Goal: Task Accomplishment & Management: Manage account settings

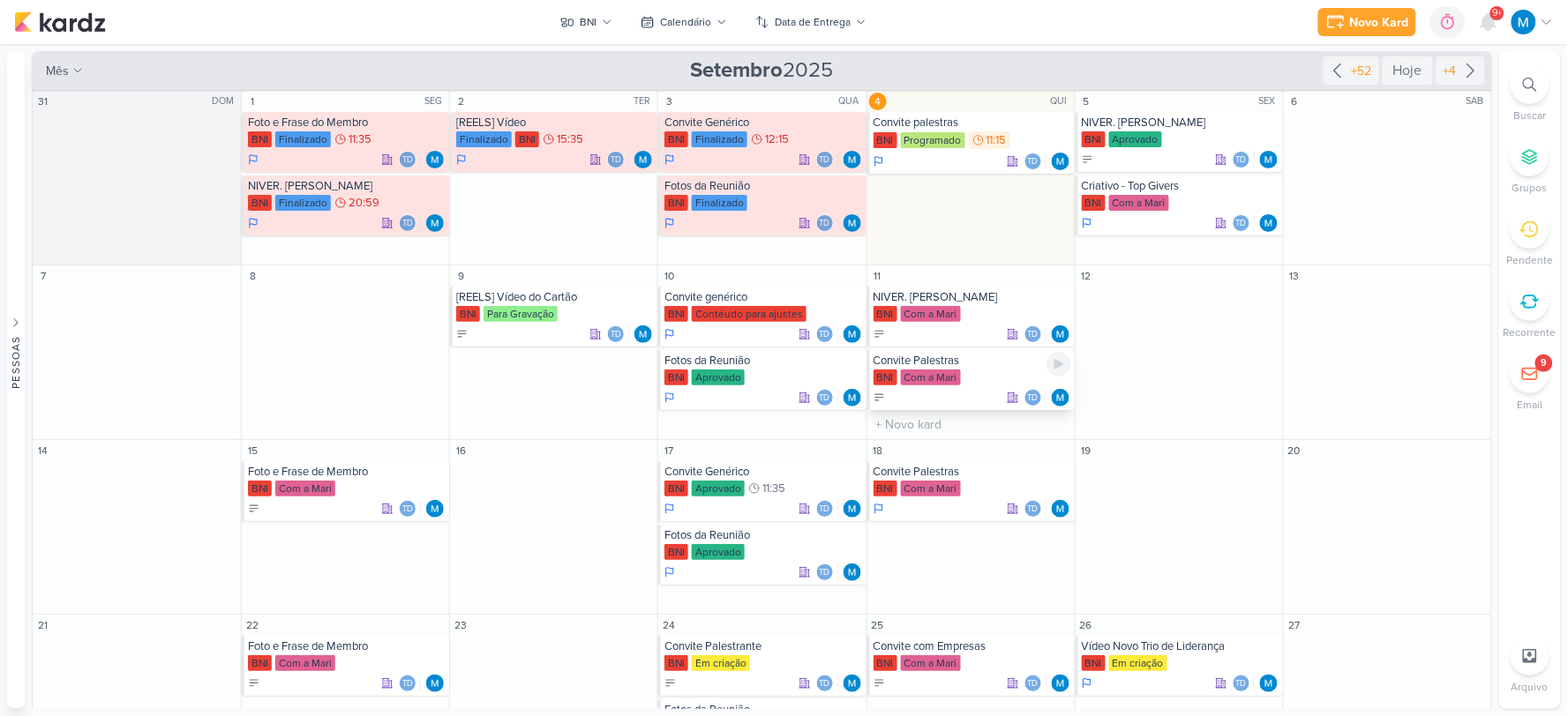
click at [978, 366] on div "Convite Palestras" at bounding box center [972, 361] width 198 height 14
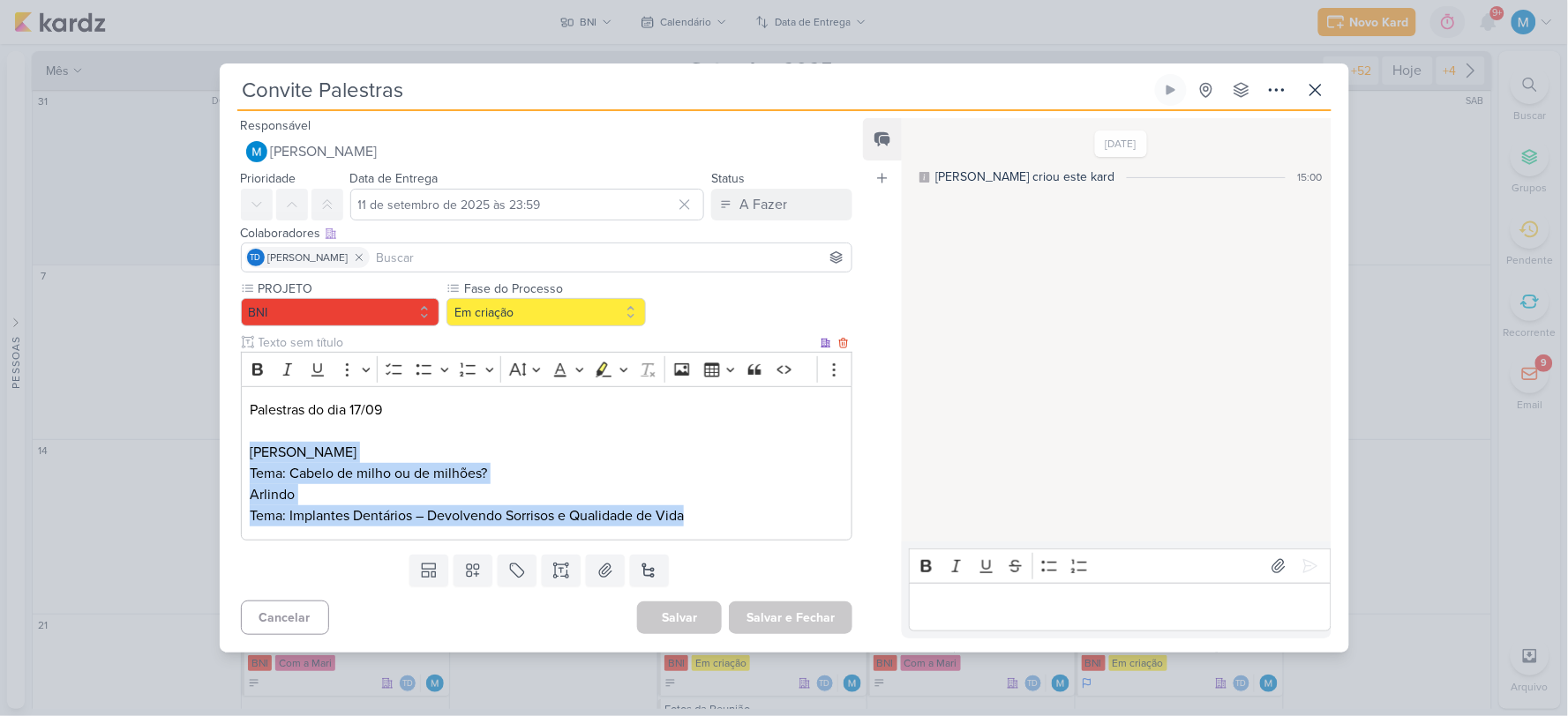
click at [380, 500] on p "Arlindo" at bounding box center [546, 495] width 593 height 21
drag, startPoint x: 713, startPoint y: 514, endPoint x: 230, endPoint y: 447, distance: 487.6
click at [230, 447] on div "PROJETO BNI Fase do Processo" at bounding box center [540, 413] width 640 height 267
copy div "[PERSON_NAME] Tema: Cabelo de milho ou de milhões? Arlindo Tema: Implantes Dent…"
click at [784, 460] on p "[PERSON_NAME]" at bounding box center [546, 452] width 593 height 21
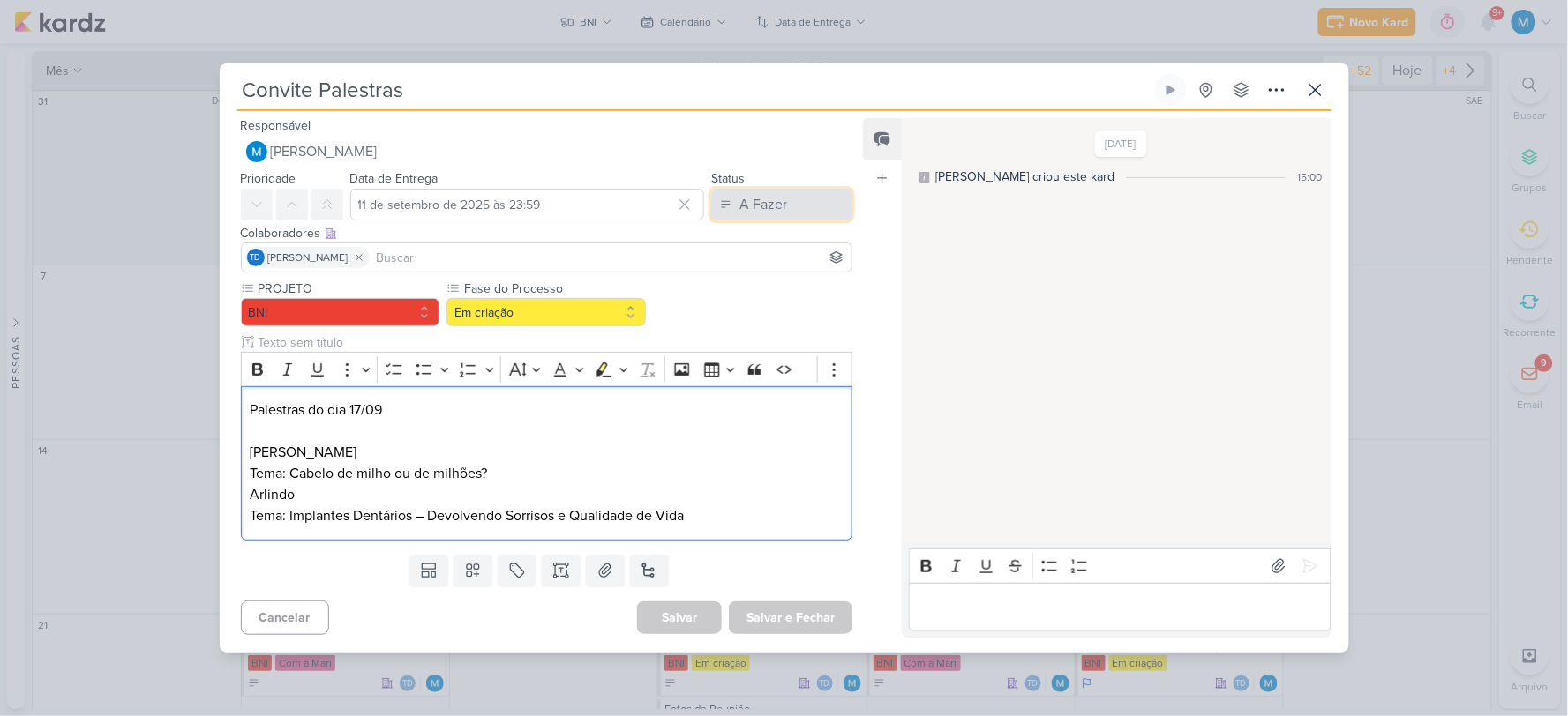
drag, startPoint x: 769, startPoint y: 195, endPoint x: 776, endPoint y: 214, distance: 20.2
click at [769, 197] on div "A Fazer" at bounding box center [763, 205] width 47 height 21
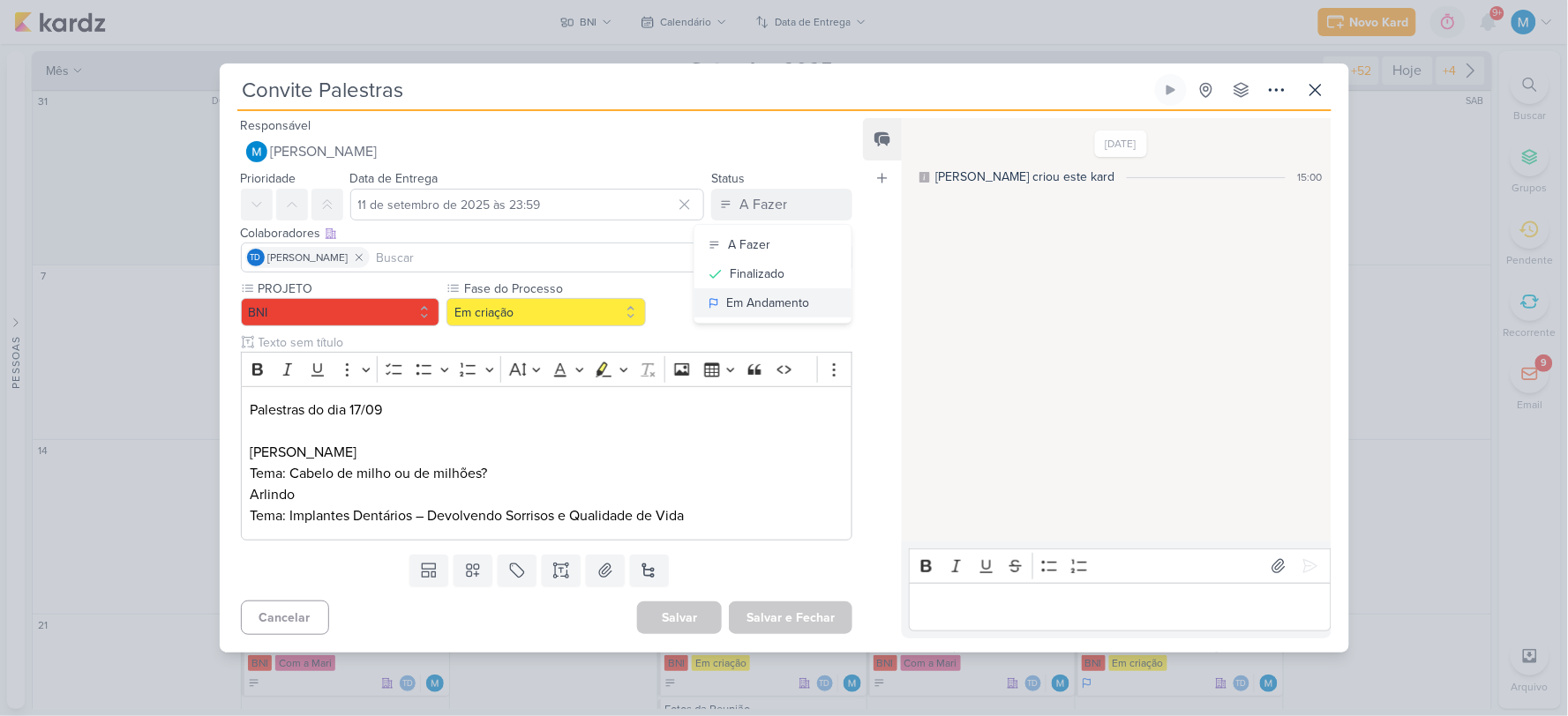
click at [787, 303] on div "Em Andamento" at bounding box center [767, 302] width 83 height 19
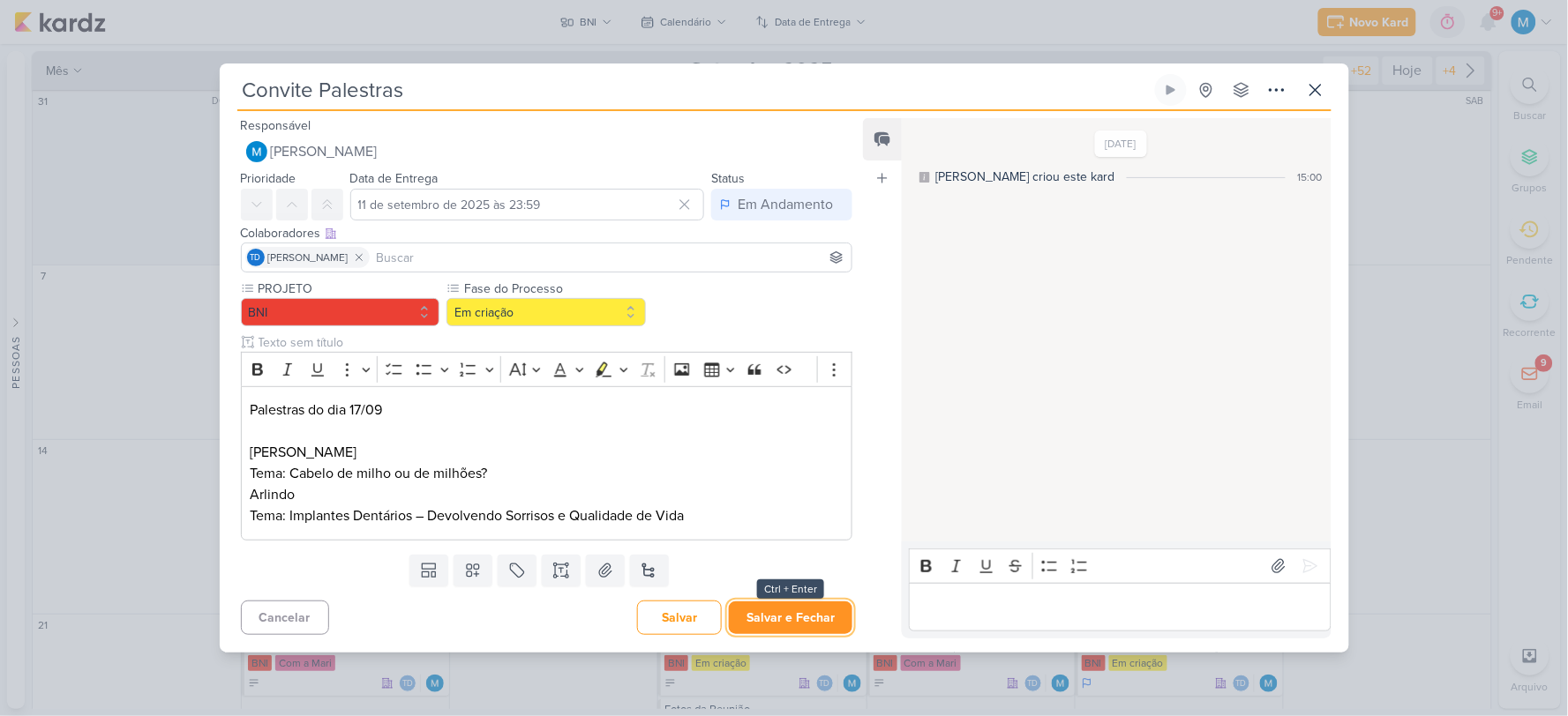
click at [801, 558] on button "Salvar e Fechar" at bounding box center [791, 618] width 123 height 32
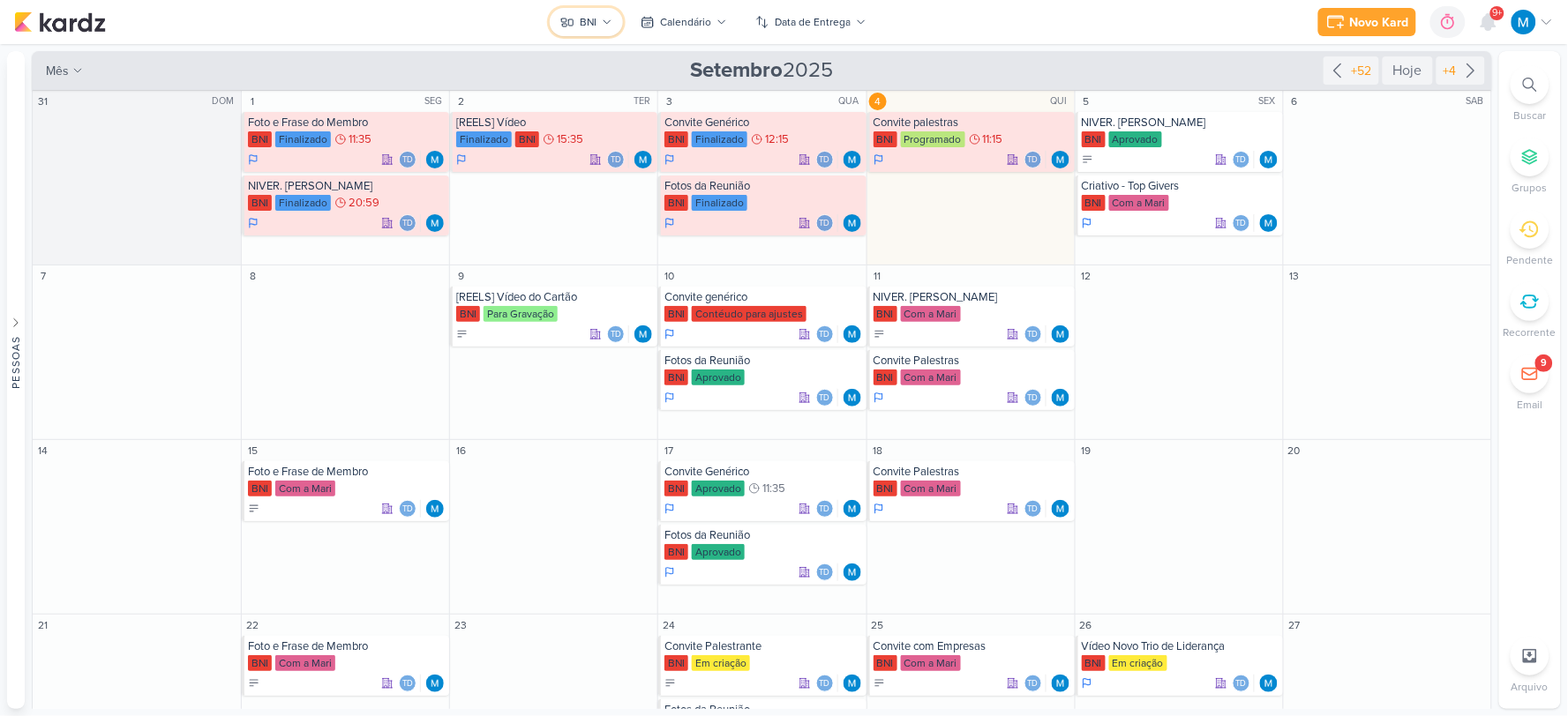
click at [605, 25] on icon at bounding box center [607, 22] width 11 height 11
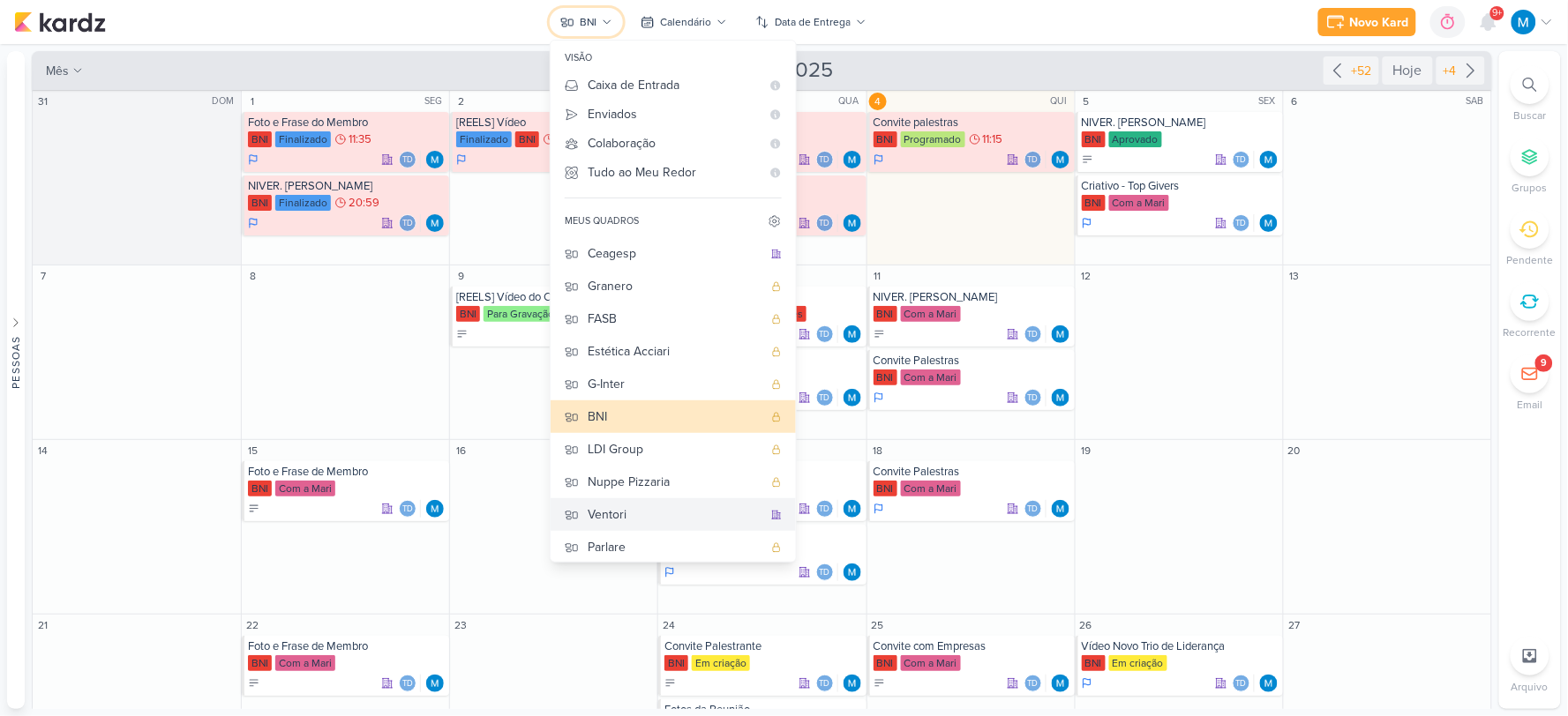
scroll to position [72, 0]
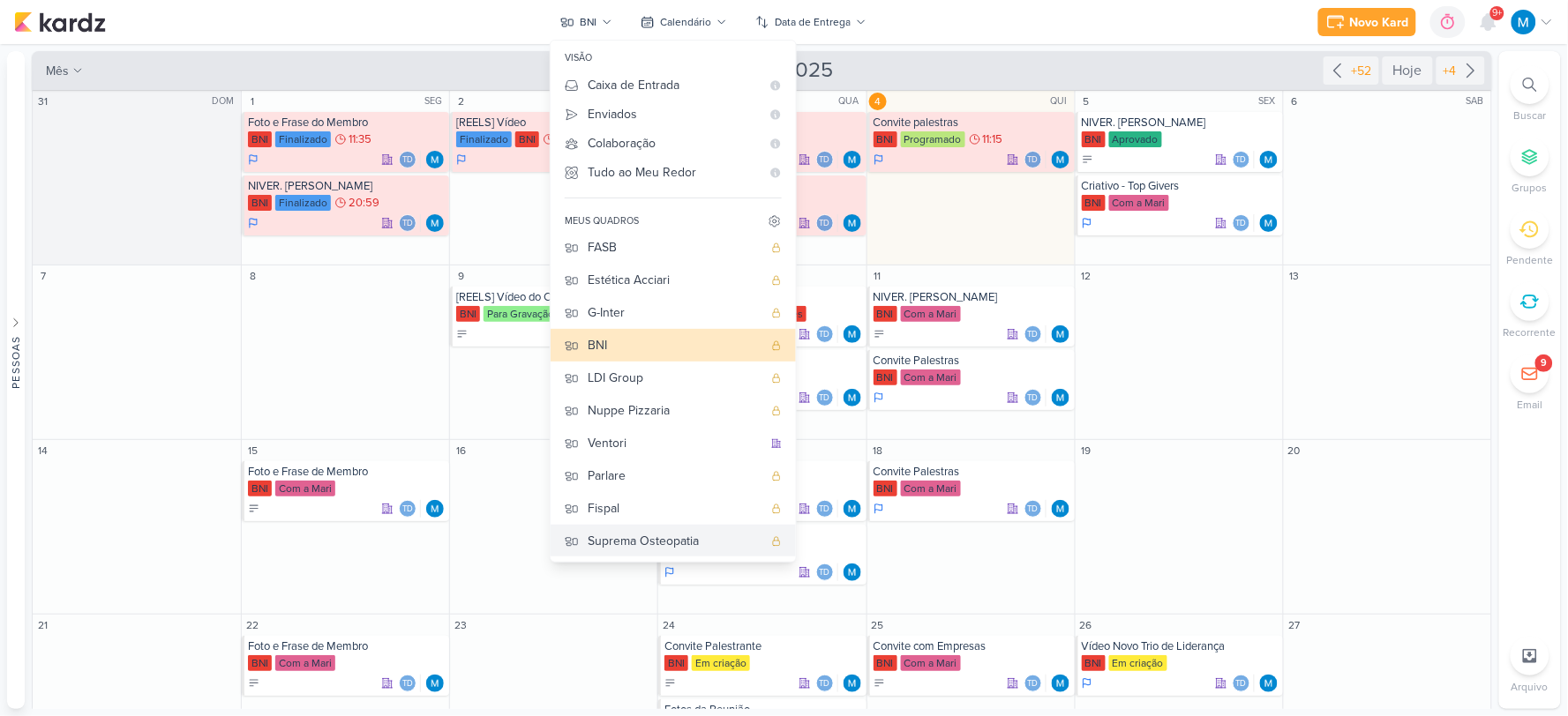
click at [623, 534] on div "Suprema Osteopatia" at bounding box center [674, 541] width 174 height 19
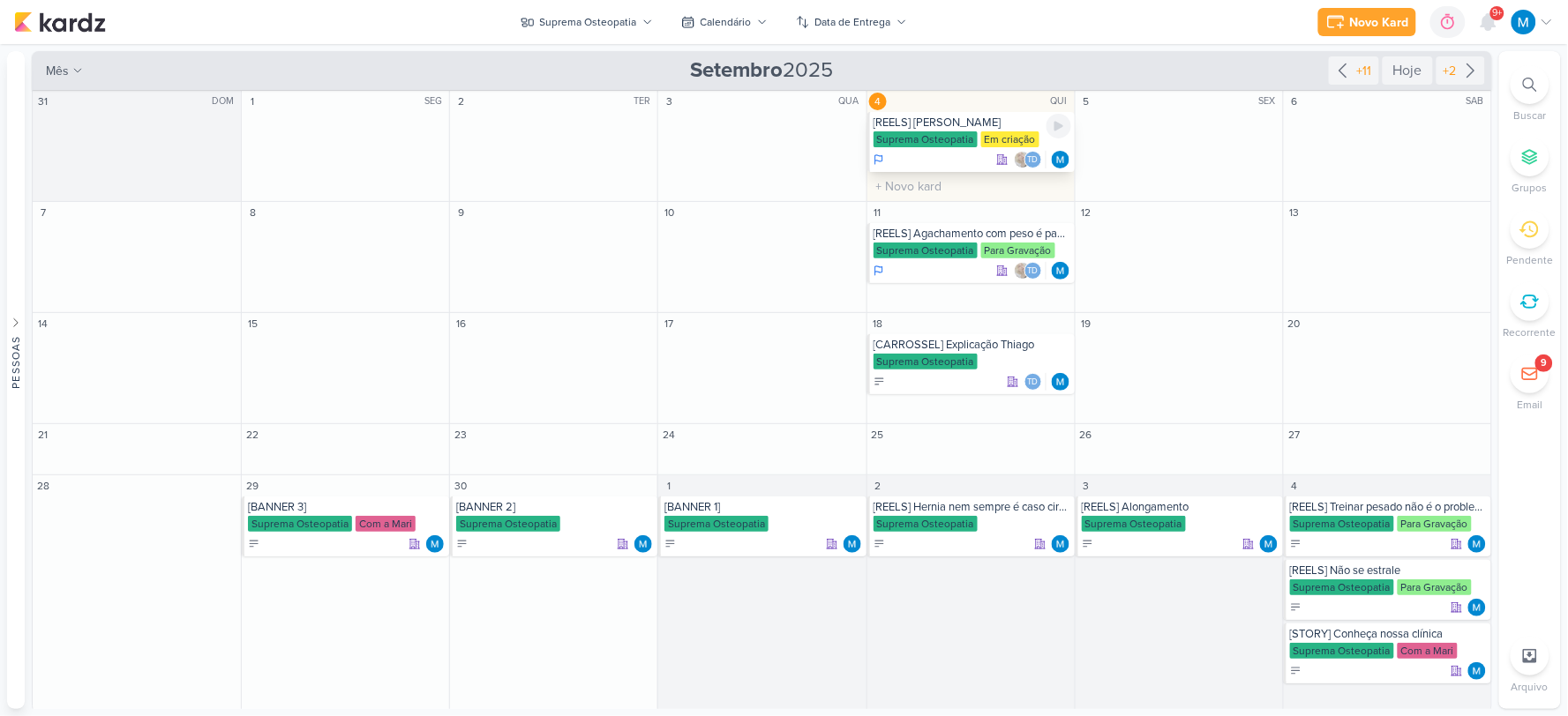
click at [967, 123] on div "[REELS] [PERSON_NAME]" at bounding box center [972, 122] width 198 height 14
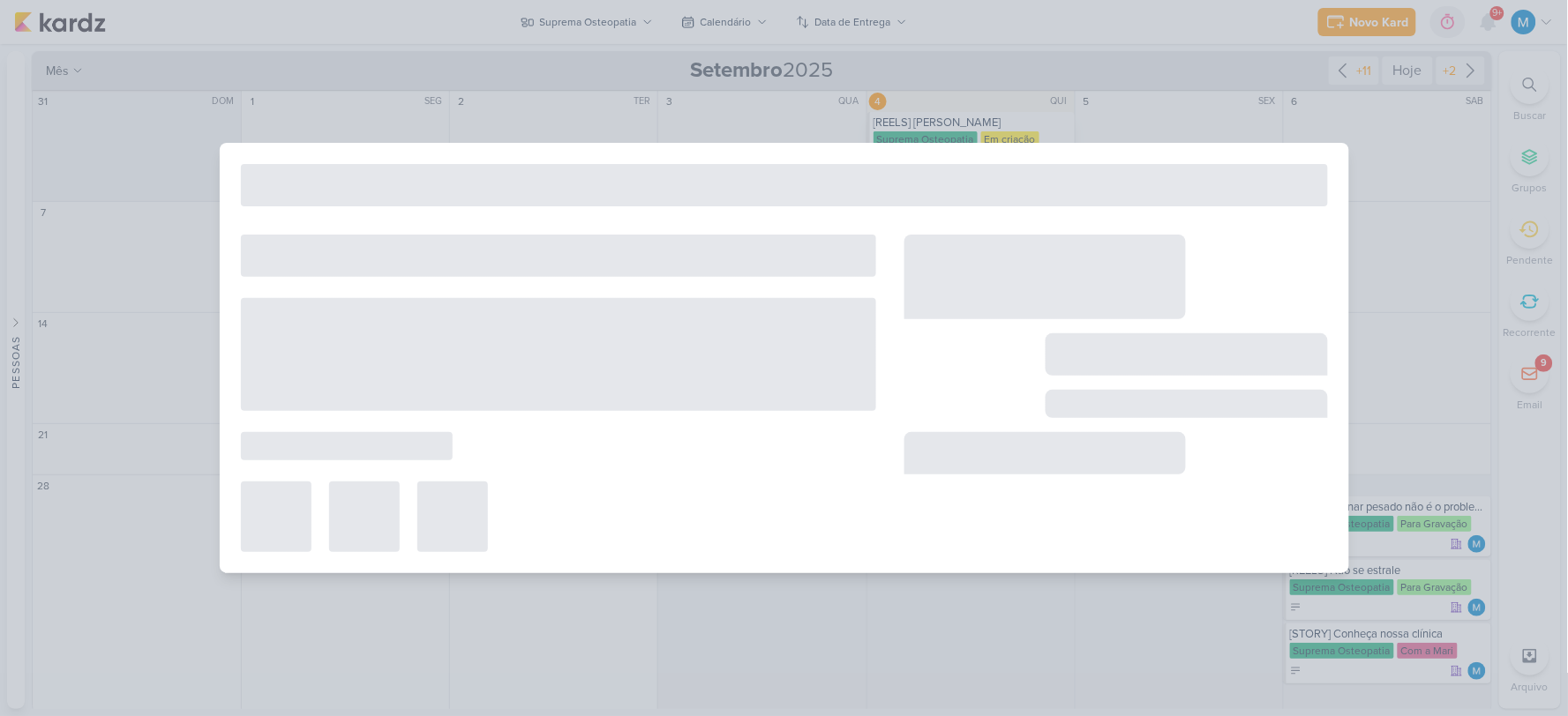
type input "[REELS] [PERSON_NAME]"
type input "4 de setembro de 2025 às 23:59"
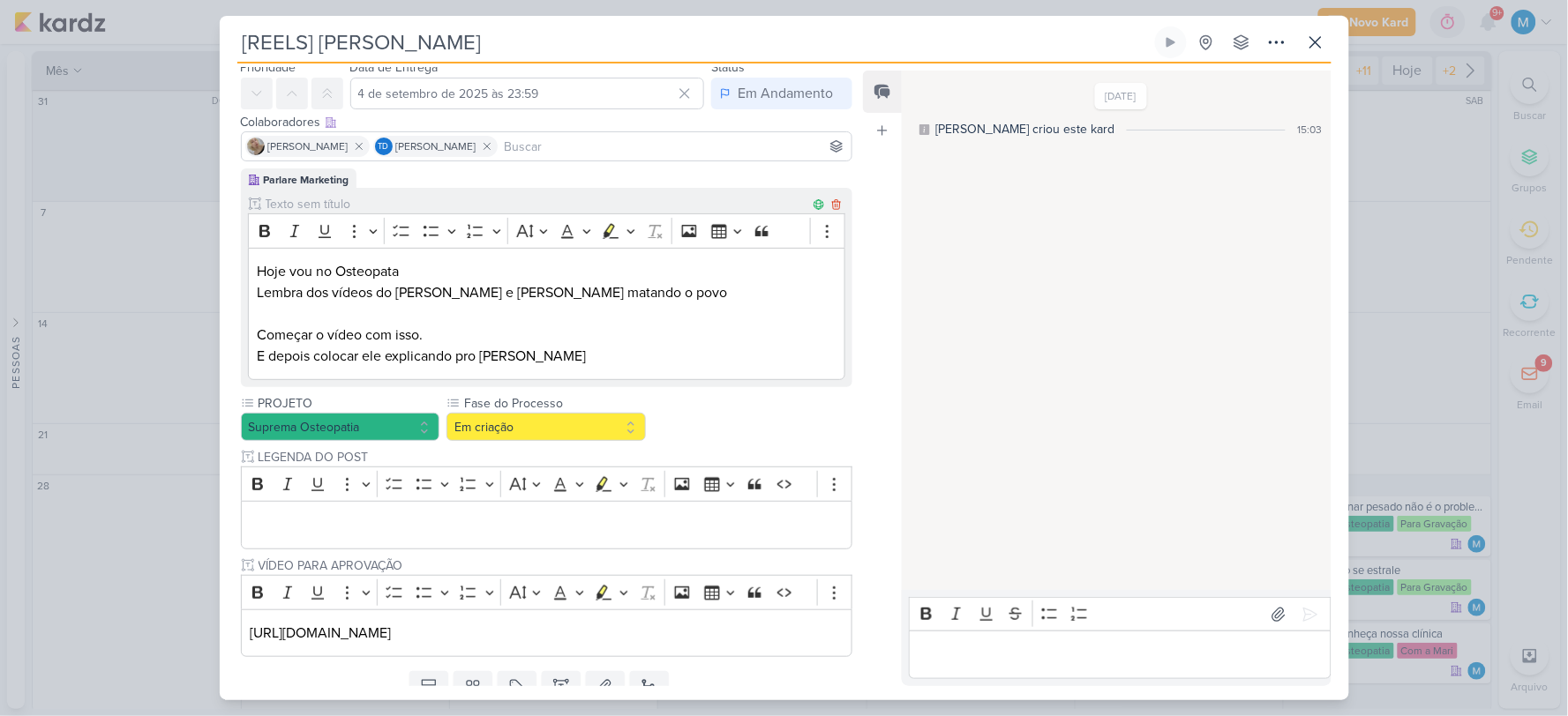
scroll to position [97, 0]
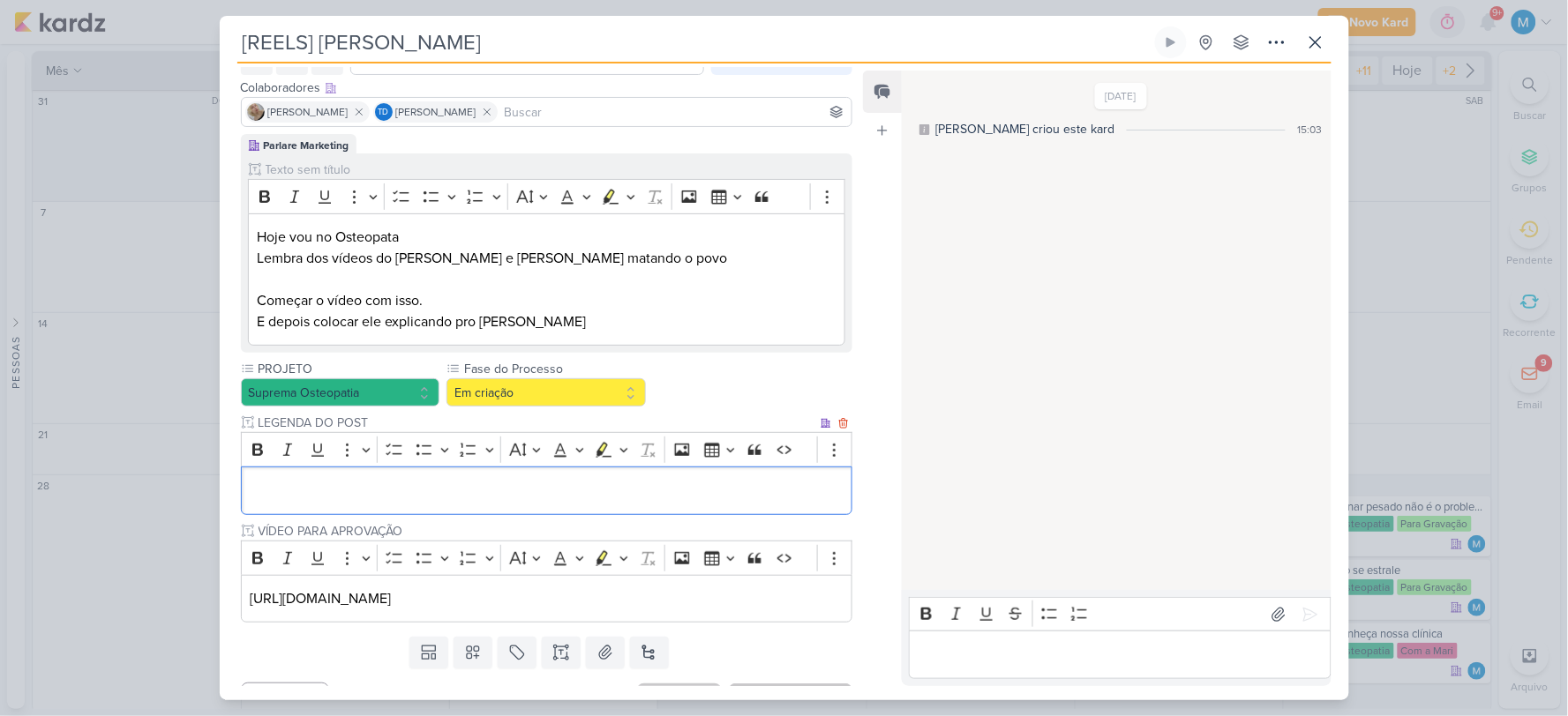
click at [428, 479] on div "Editor editing area: main" at bounding box center [547, 491] width 613 height 48
click at [248, 488] on div "deslocamento de ar na articulação." at bounding box center [547, 491] width 613 height 48
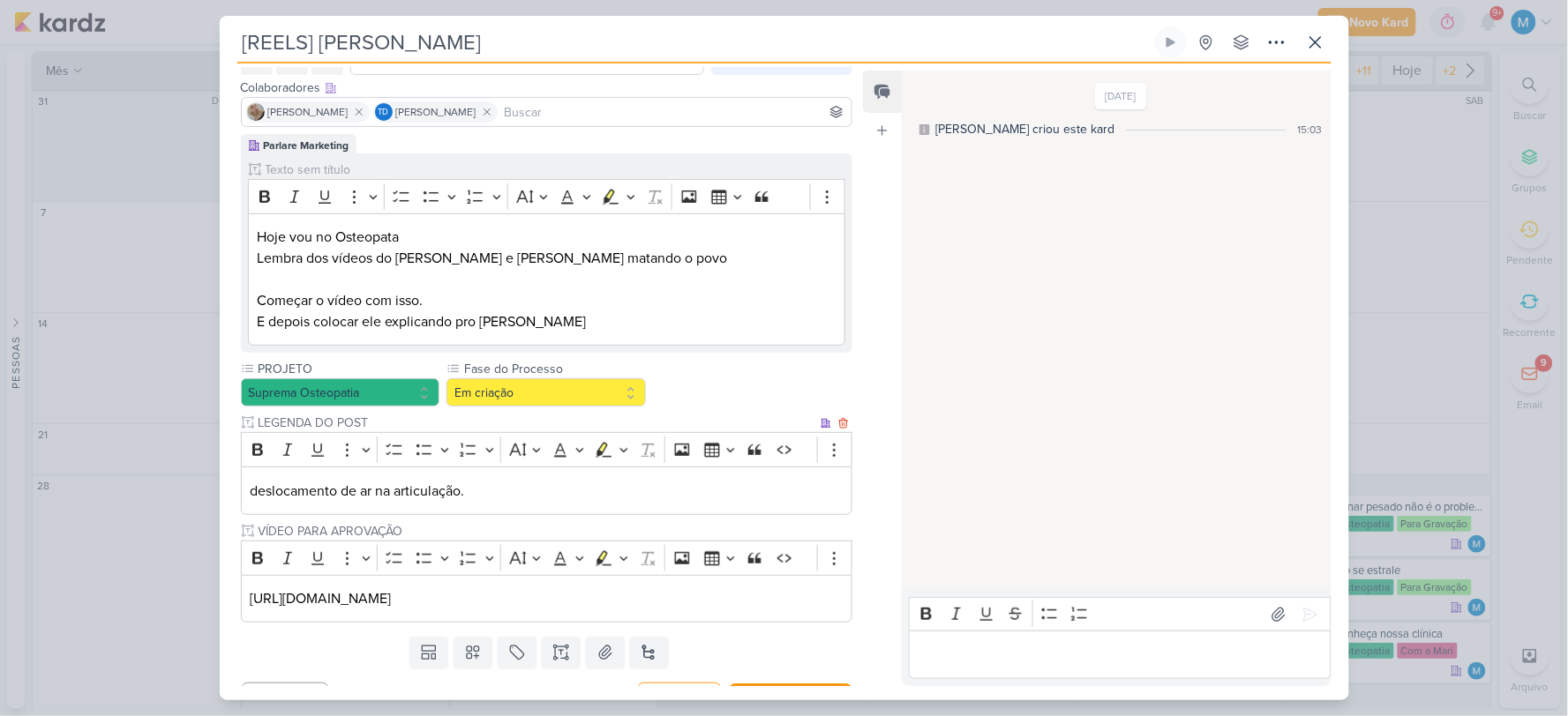
click at [250, 487] on p "deslocamento de ar na articulação." at bounding box center [546, 492] width 593 height 21
click at [254, 483] on p "Quando deslocamento de ar na articulação." at bounding box center [546, 492] width 593 height 21
click at [306, 493] on p "Quando deslocamento de ar na articulação." at bounding box center [546, 492] width 593 height 21
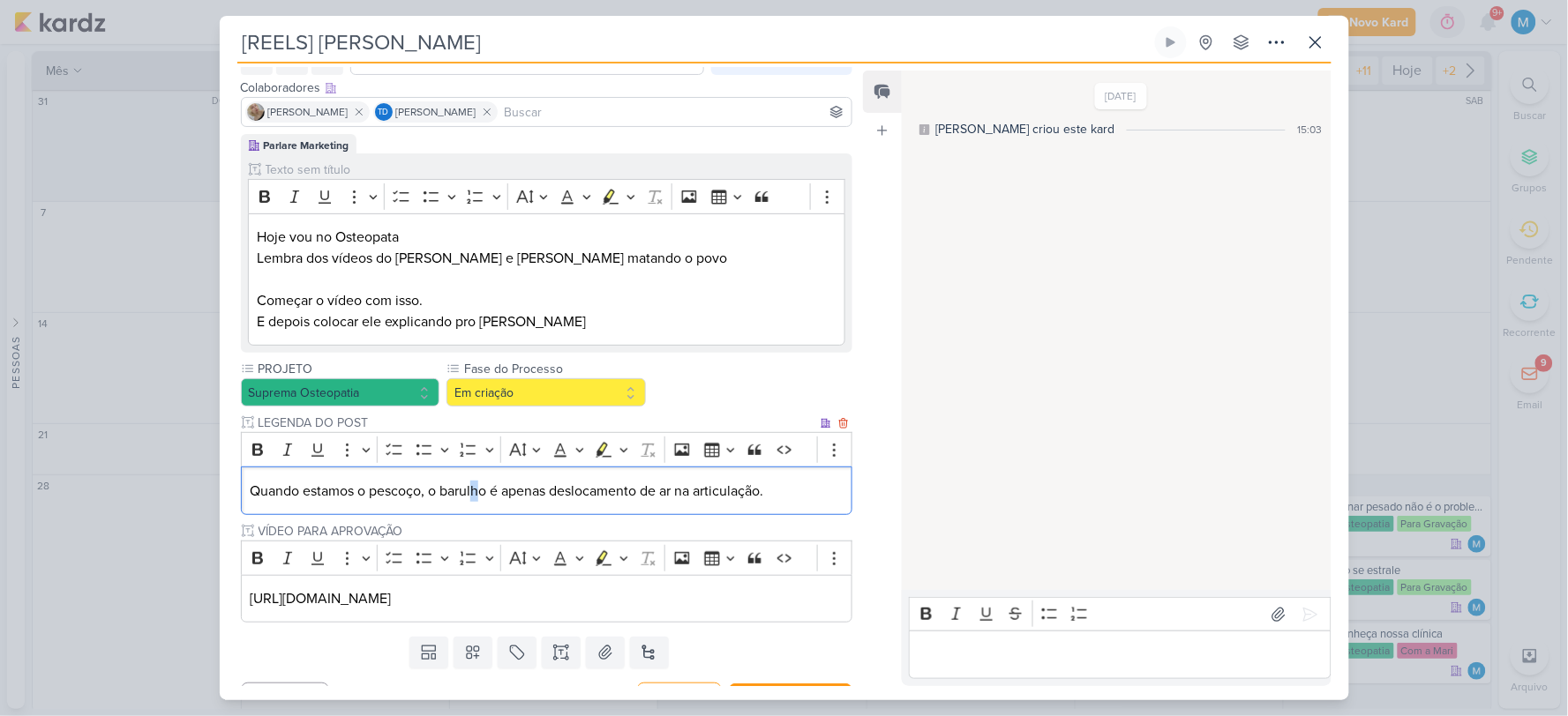
drag, startPoint x: 771, startPoint y: 502, endPoint x: 473, endPoint y: 483, distance: 298.6
click at [473, 483] on div "PROJETO Suprema Osteopatia Fase do Processo" at bounding box center [547, 491] width 613 height 263
click at [563, 487] on p "Quando estamos o pescoço, o barulho é apenas deslocamento de ar na articulação." at bounding box center [546, 492] width 593 height 21
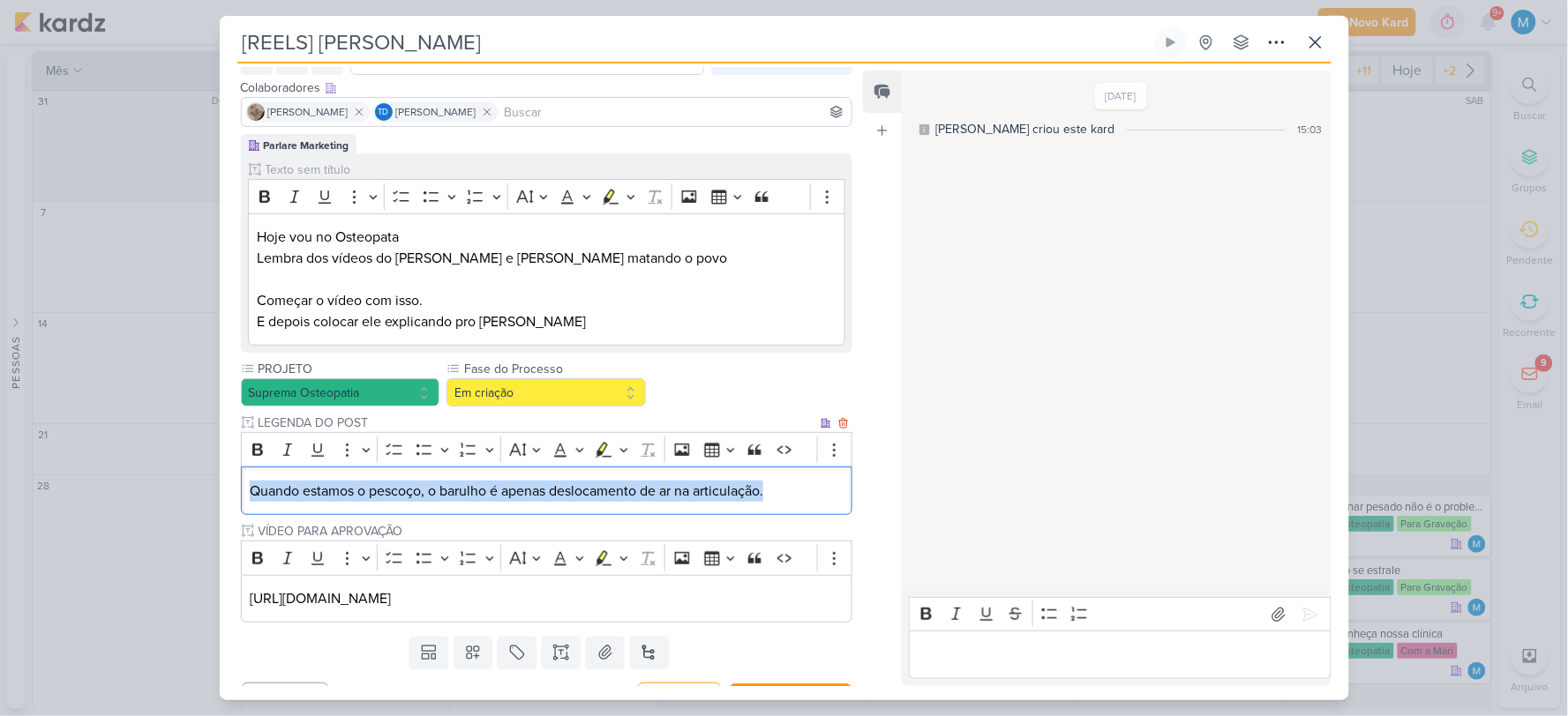
click at [563, 487] on p "Quando estamos o pescoço, o barulho é apenas deslocamento de ar na articulação." at bounding box center [546, 492] width 593 height 21
copy p "Quando estamos o pescoço, o barulho é apenas deslocamento de ar na articulação."
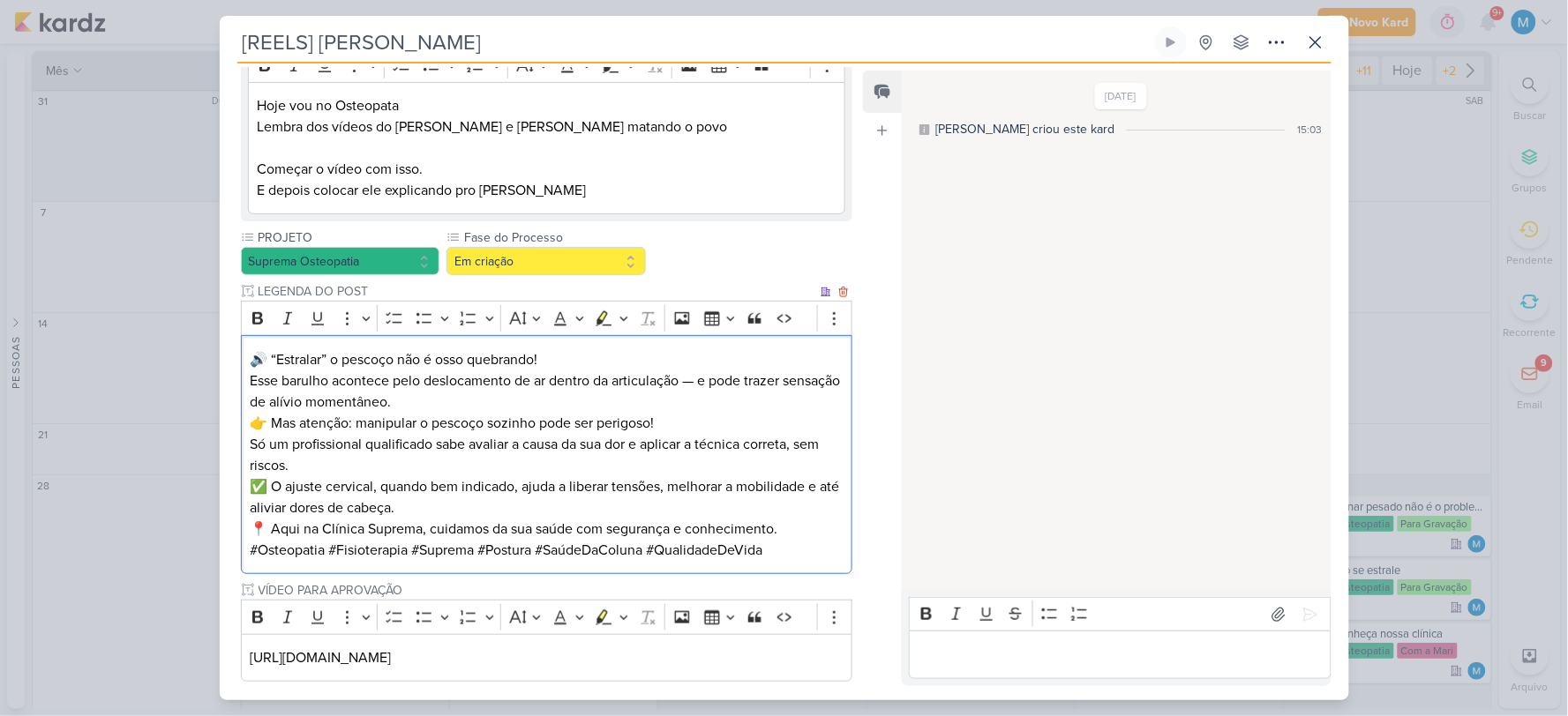
scroll to position [297, 0]
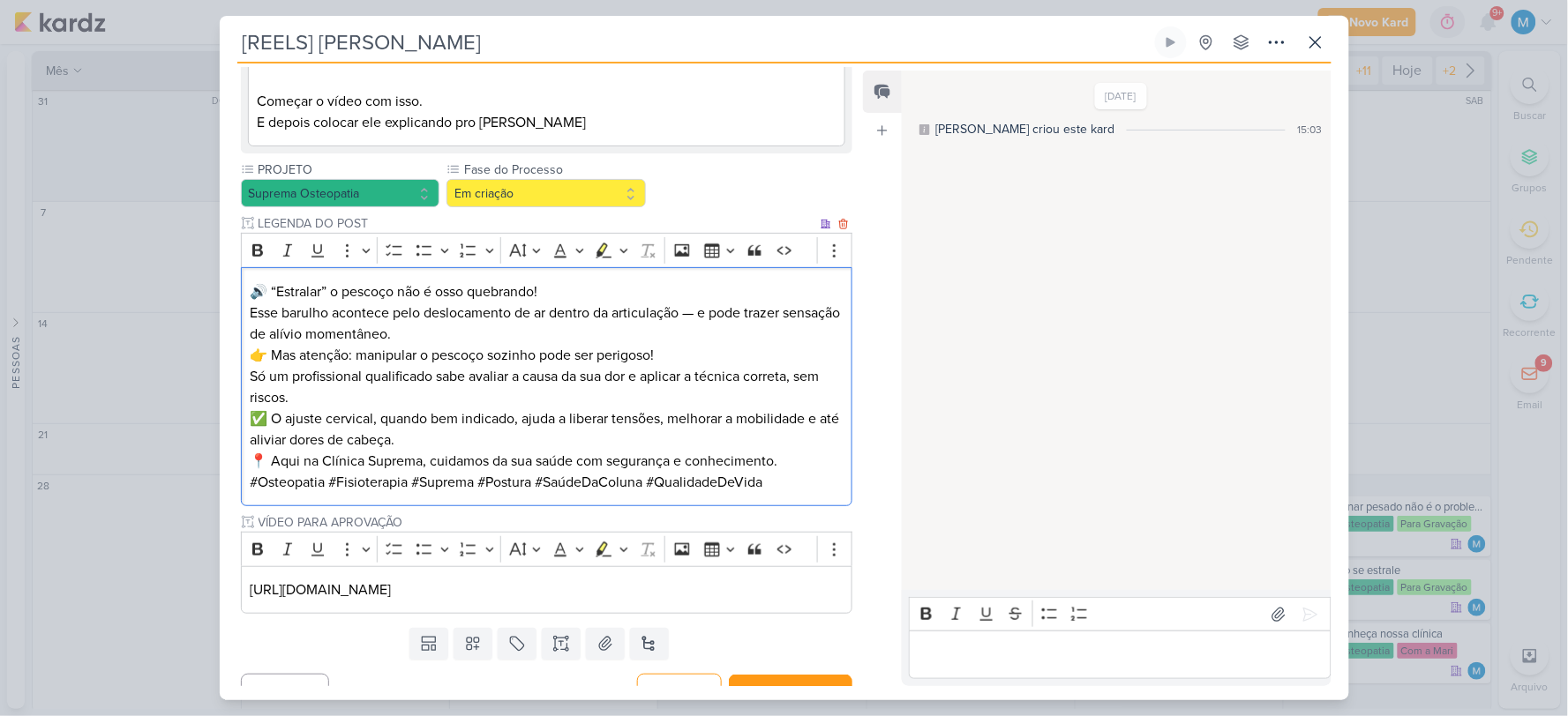
click at [514, 338] on p "🔊 “Estralar” o pescoço não é osso quebrando! Esse barulho acontece pelo desloca…" at bounding box center [546, 313] width 593 height 63
drag, startPoint x: 698, startPoint y: 309, endPoint x: 683, endPoint y: 306, distance: 15.3
click at [683, 306] on p "🔊 “Estralar” o pescoço não é osso quebrando! Esse barulho acontece pelo desloca…" at bounding box center [546, 313] width 593 height 63
click at [329, 336] on p "🔊 “Estralar” o pescoço não é osso quebrando! Esse barulho acontece pelo desloca…" at bounding box center [546, 313] width 593 height 63
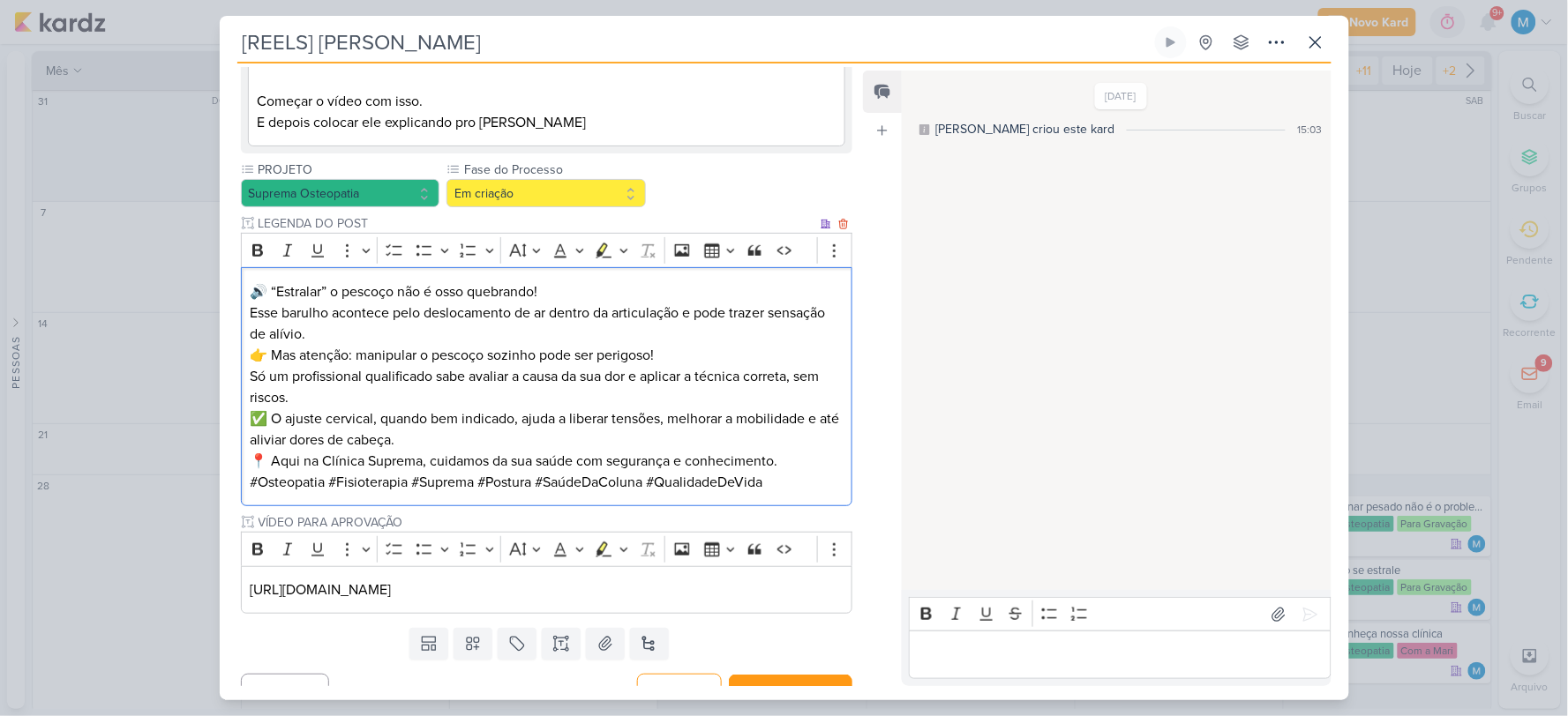
click at [532, 392] on p "👉 Mas atenção: manipular o pescoço sozinho pode ser perigoso! Só um profissiona…" at bounding box center [546, 376] width 593 height 63
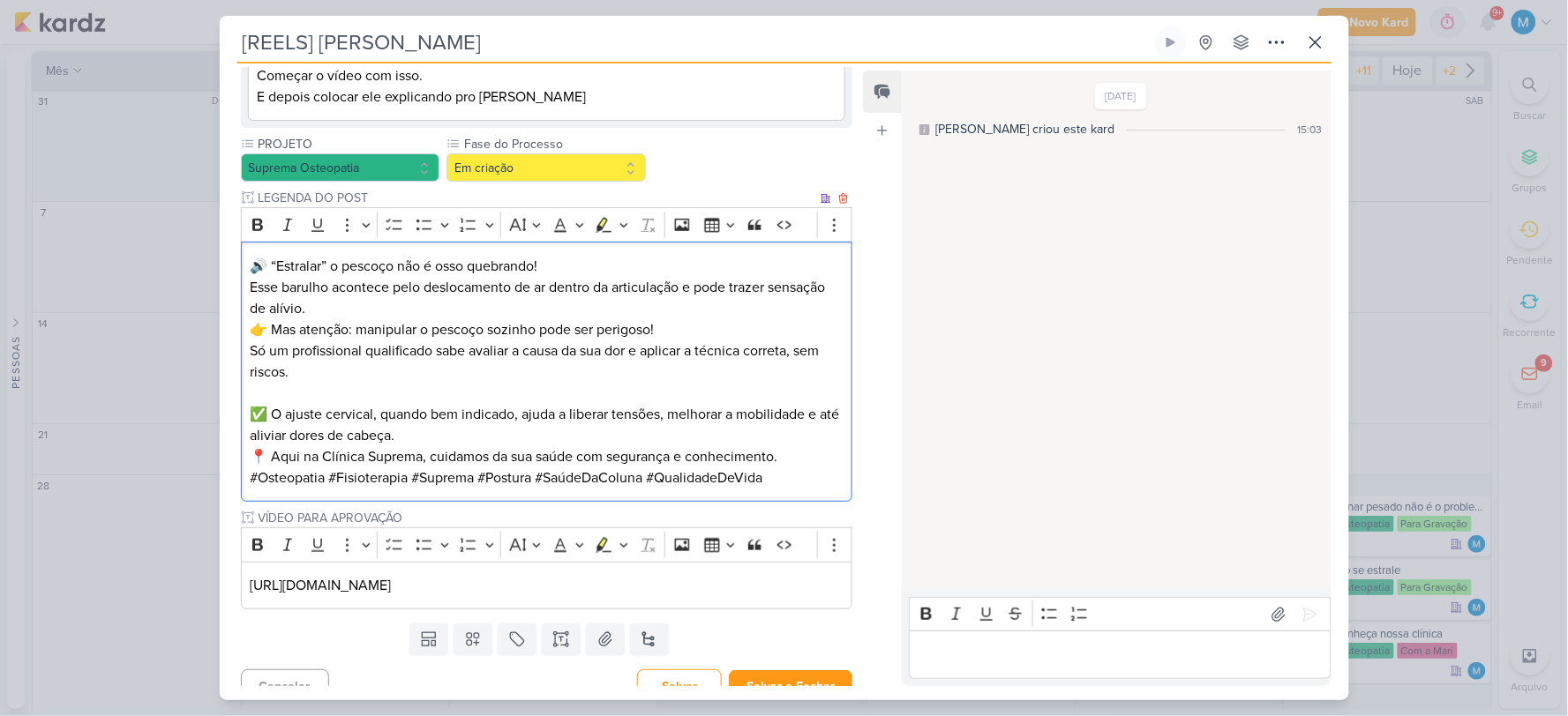
scroll to position [345, 0]
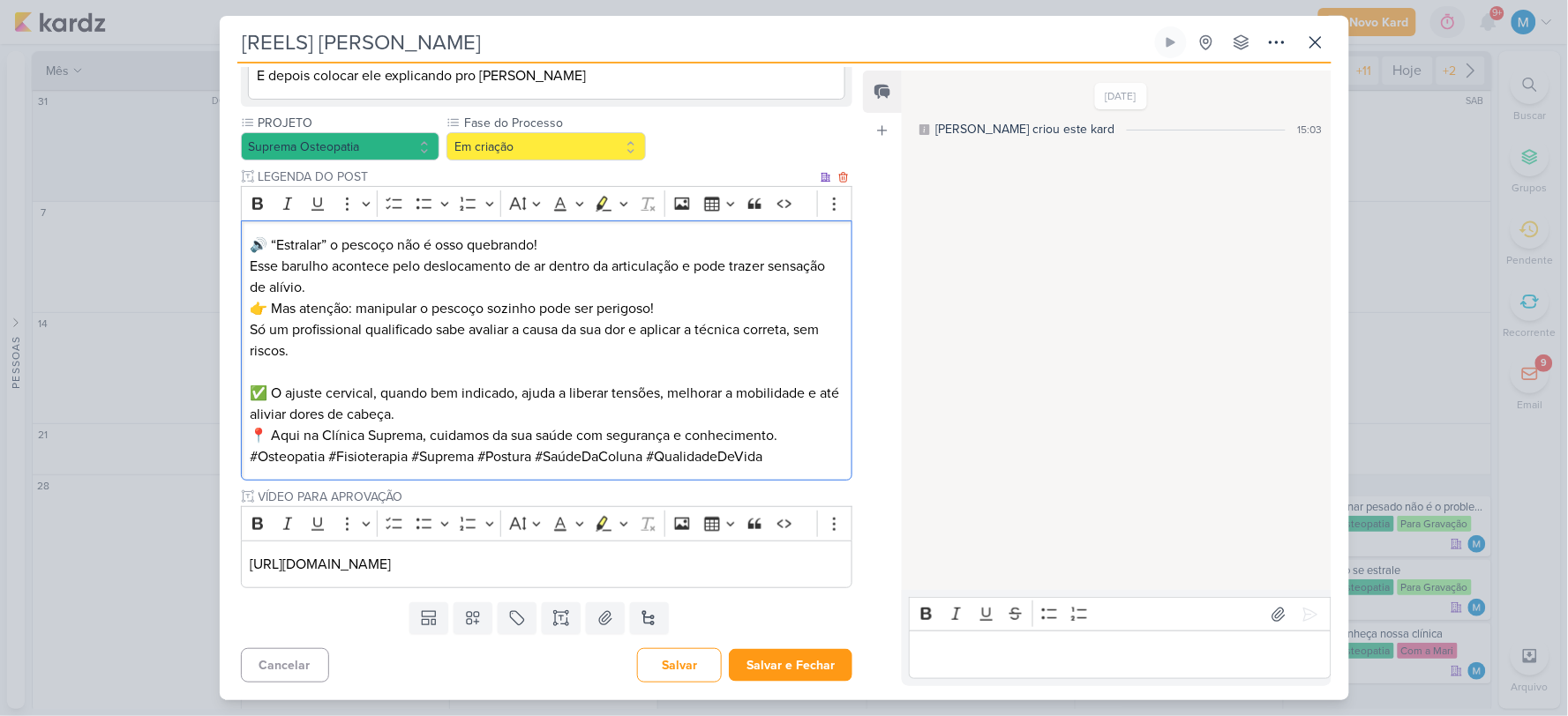
click at [805, 433] on p "📍 Aqui na Clínica Suprema, cuidamos da sua saúde com segurança e conhecimento." at bounding box center [546, 435] width 593 height 21
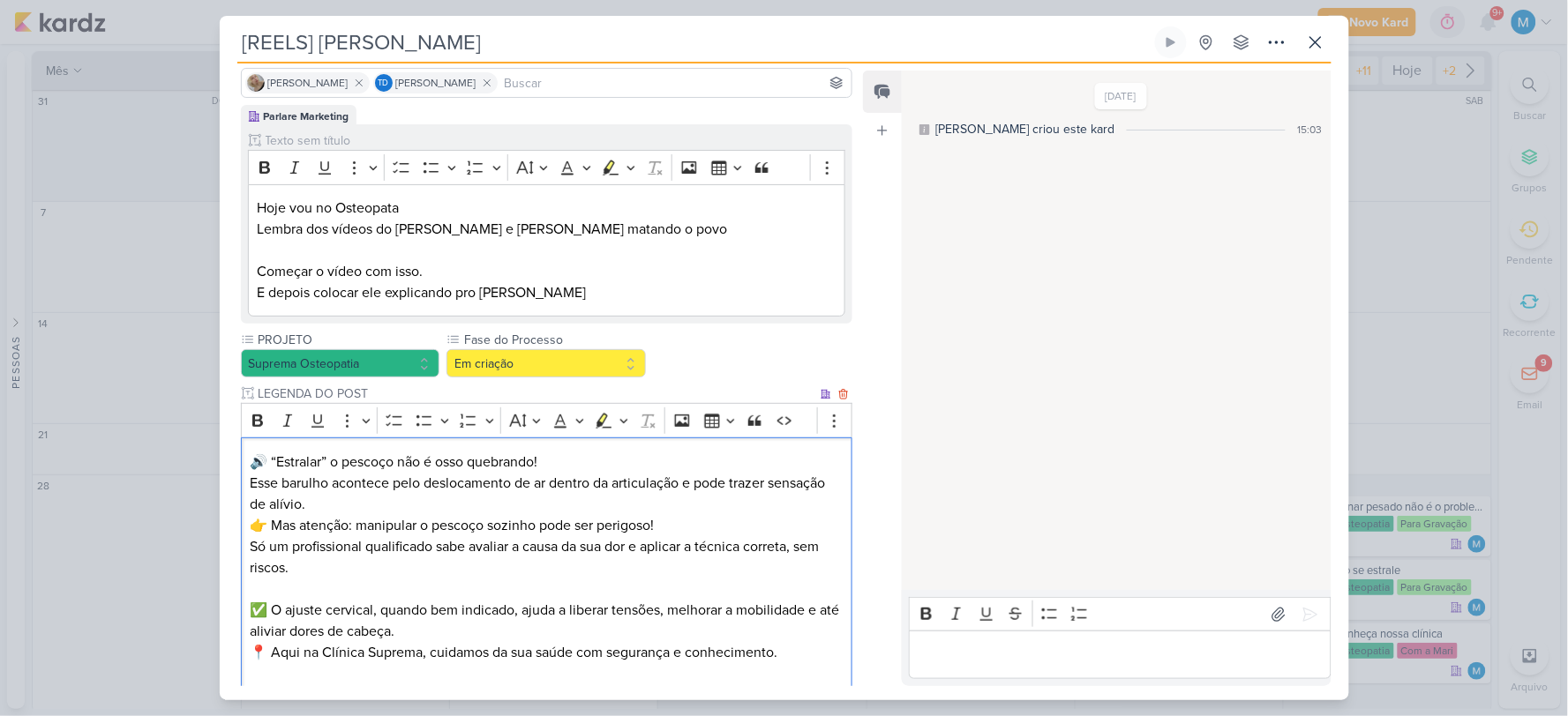
scroll to position [50, 0]
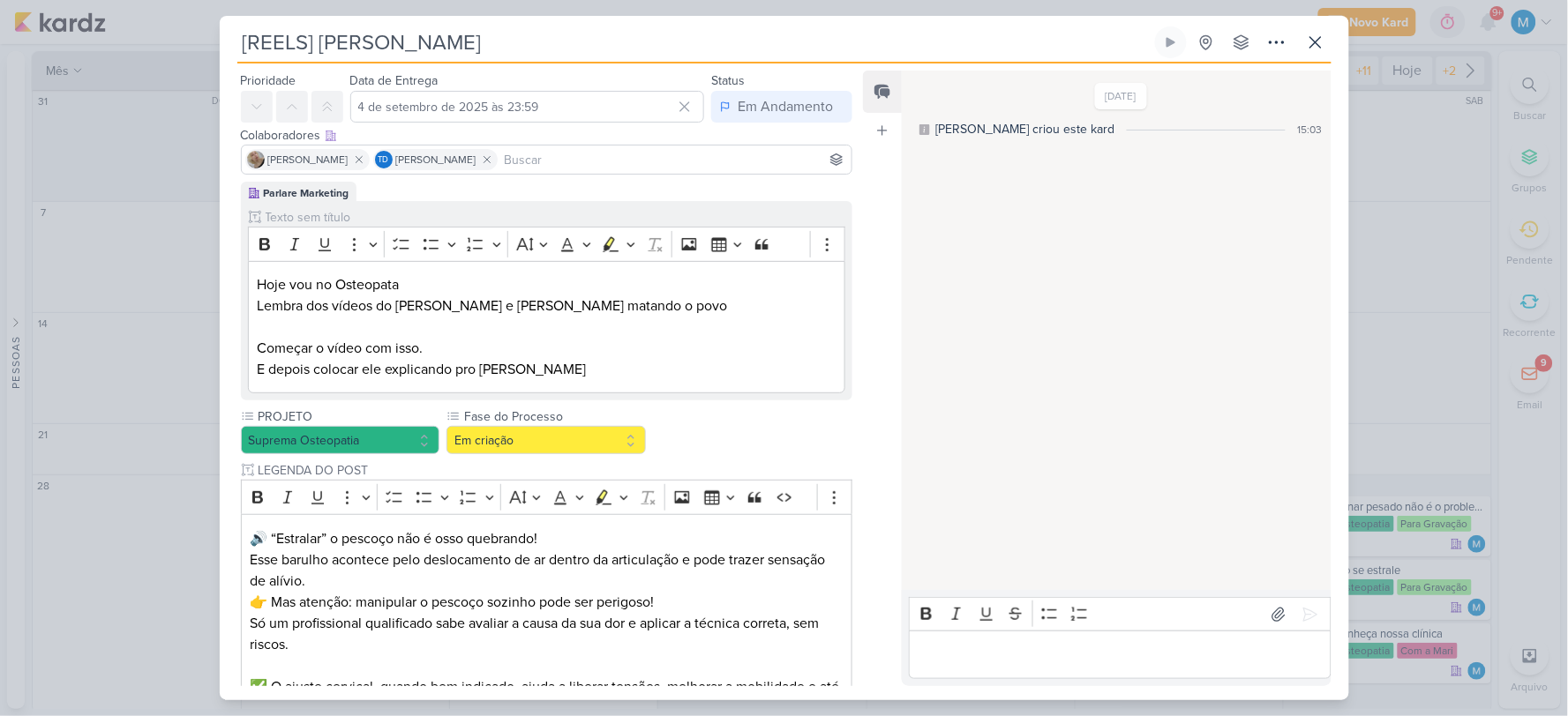
click at [541, 157] on input at bounding box center [674, 160] width 348 height 21
type input "[PERSON_NAME]"
click at [490, 194] on button "[PERSON_NAME]" at bounding box center [547, 193] width 611 height 32
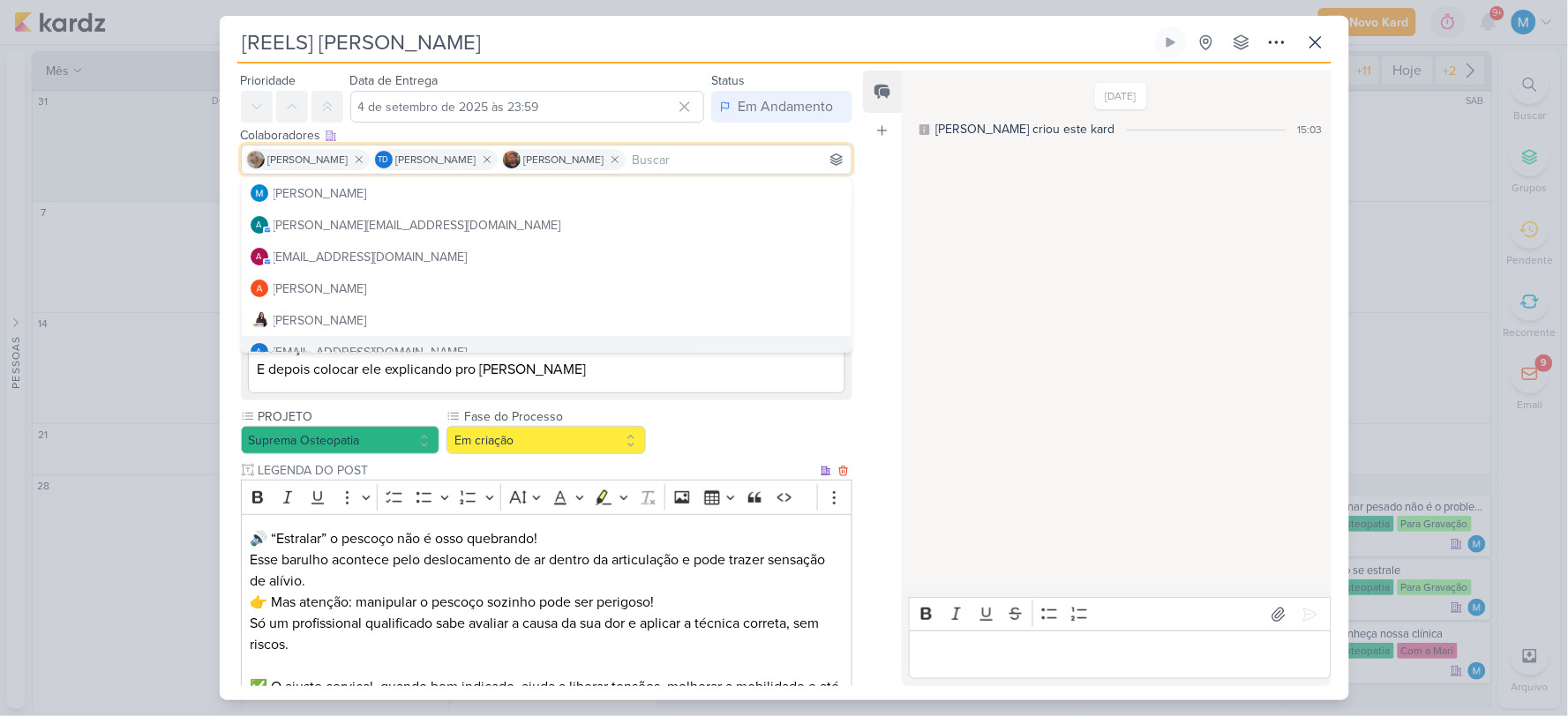
click at [751, 558] on p "🔊 “Estralar” o pescoço não é osso quebrando! Esse barulho acontece pelo desloca…" at bounding box center [546, 560] width 593 height 63
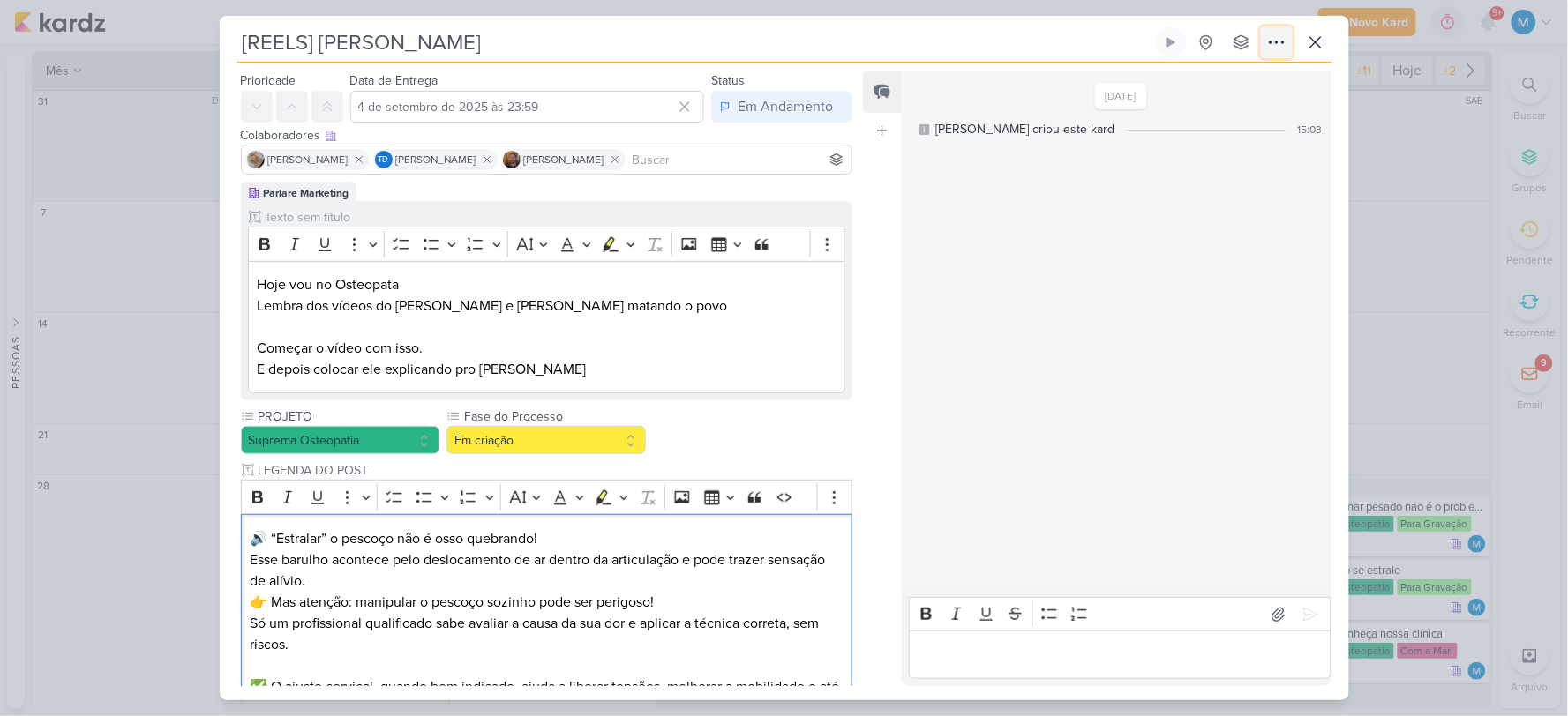
click at [982, 44] on icon at bounding box center [1277, 43] width 21 height 21
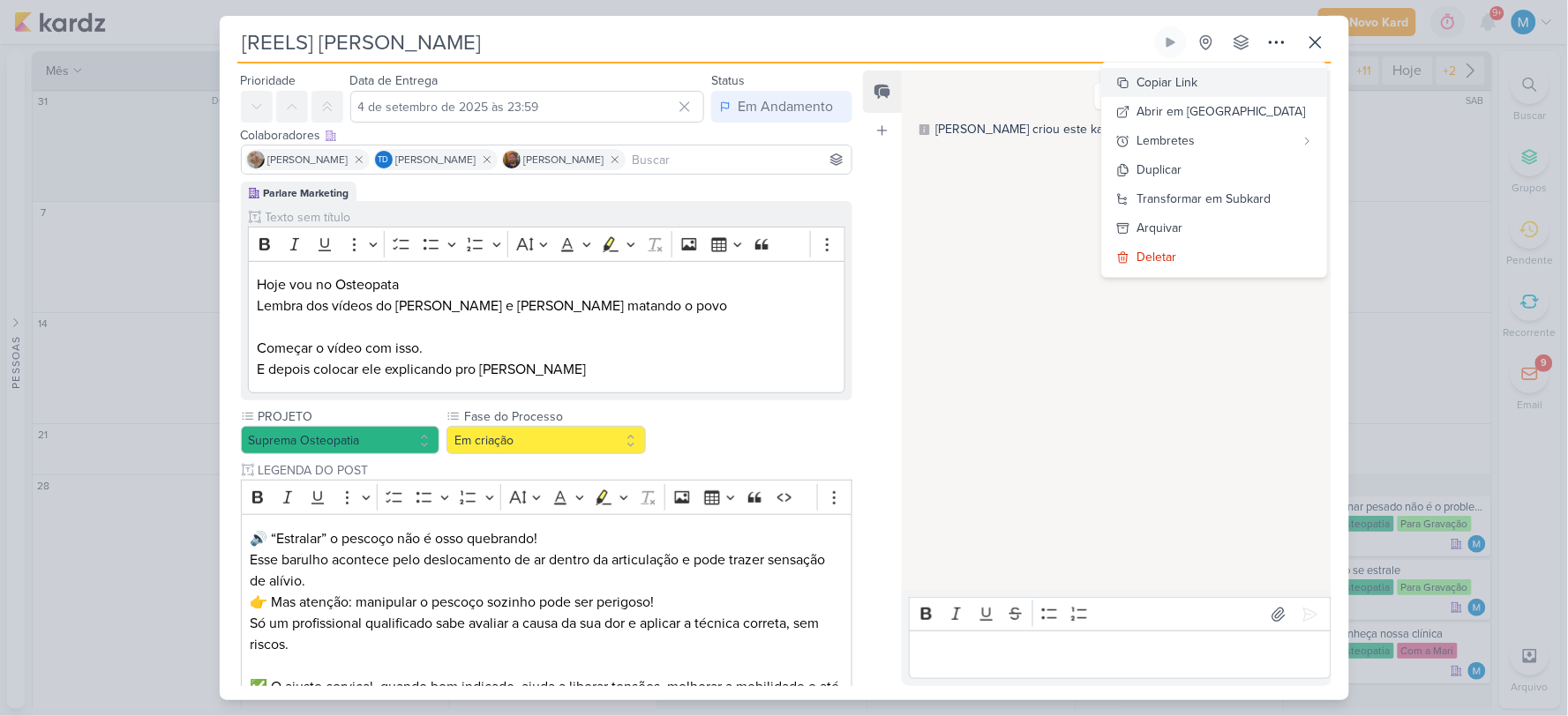
click at [982, 84] on div "Copiar Link" at bounding box center [1168, 82] width 61 height 19
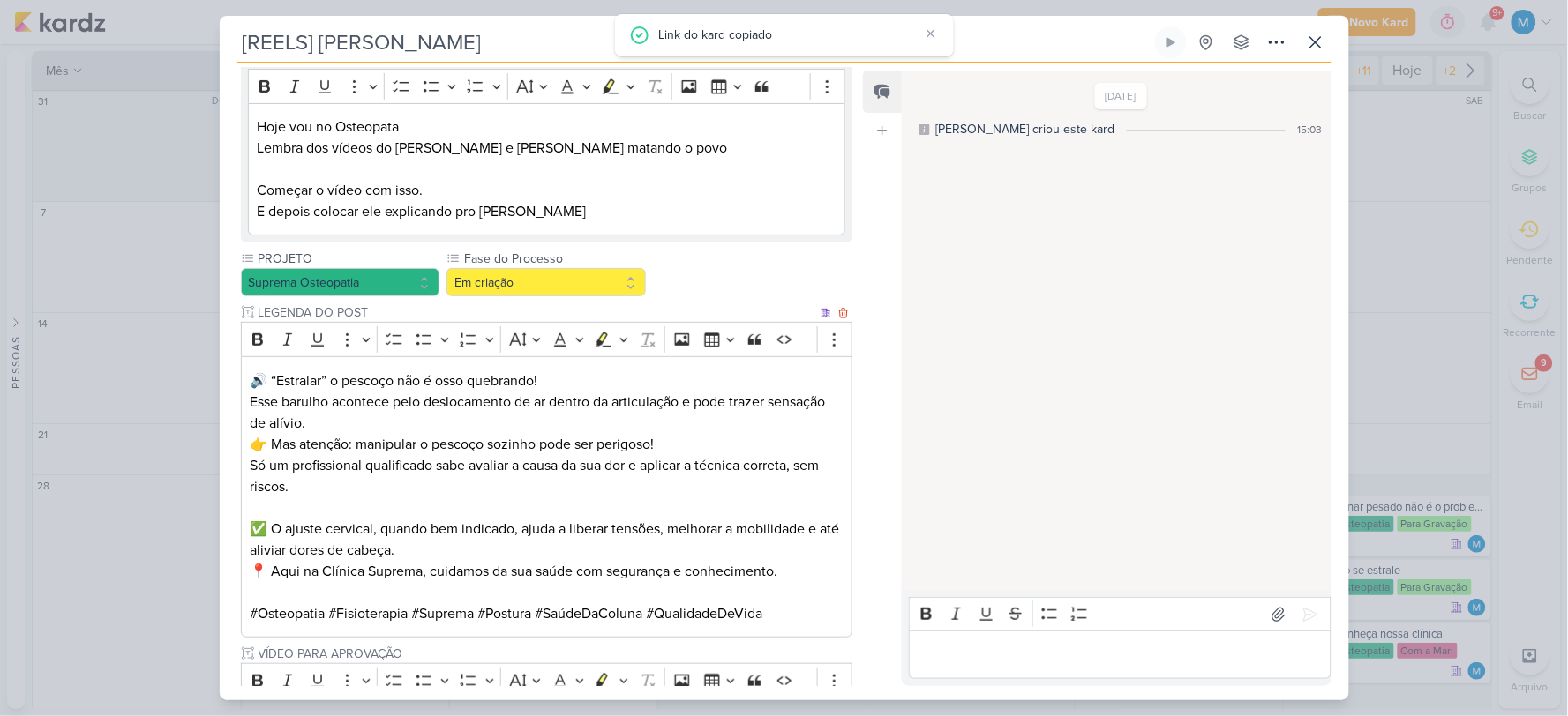
scroll to position [0, 0]
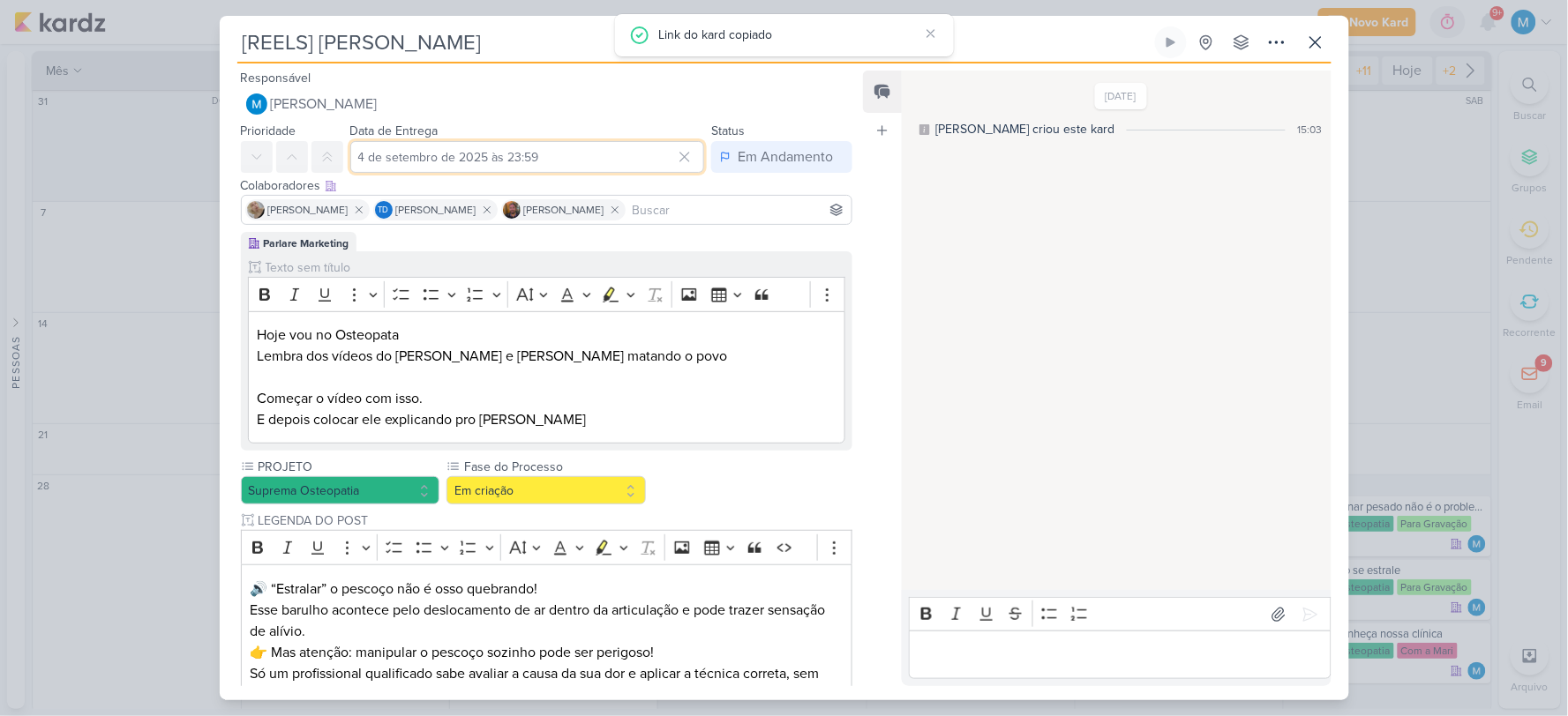
click at [507, 146] on input "4 de setembro de 2025 às 23:59" at bounding box center [528, 157] width 355 height 32
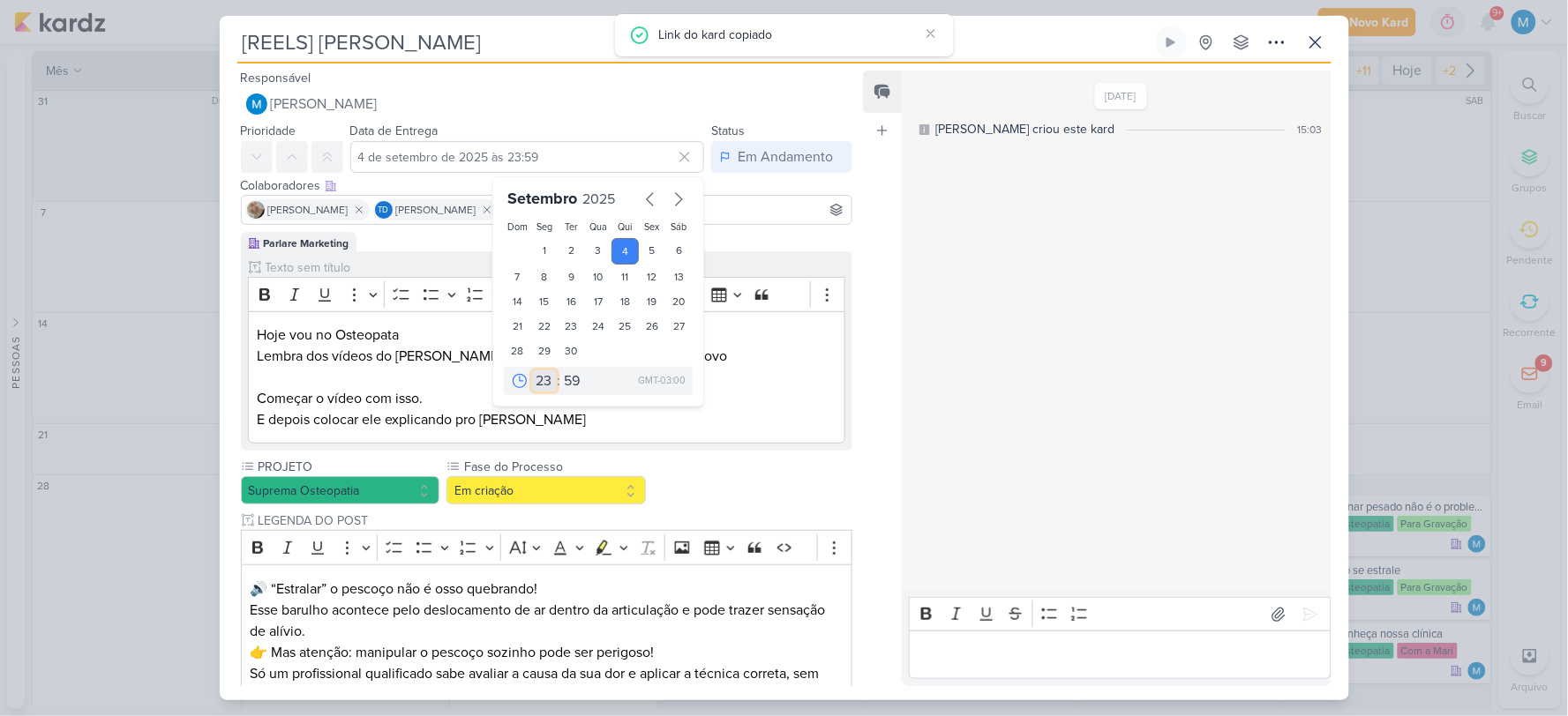
click at [543, 383] on select "00 01 02 03 04 05 06 07 08 09 10 11 12 13 14 15 16 17 18 19 20 21 22 23" at bounding box center [545, 381] width 25 height 21
select select "17"
click at [532, 370] on select "00 01 02 03 04 05 06 07 08 09 10 11 12 13 14 15 16 17 18 19 20 21 22 23" at bounding box center [545, 381] width 25 height 21
type input "[DATE] 17:59"
click at [560, 381] on select "00 05 10 15 20 25 30 35 40 45 50 55 59" at bounding box center [572, 381] width 25 height 21
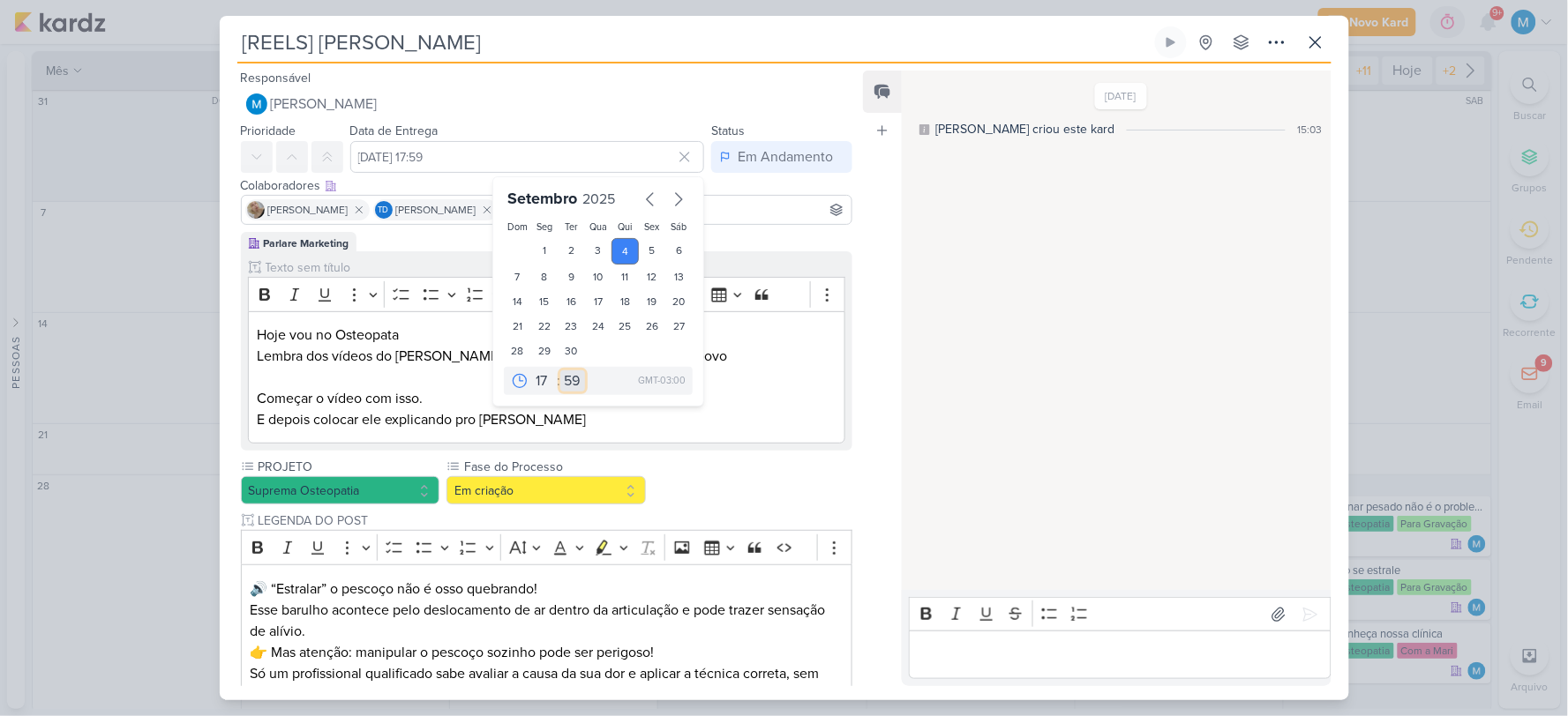
select select "0"
click at [560, 370] on select "00 05 10 15 20 25 30 35 40 45 50 55 59" at bounding box center [572, 381] width 25 height 21
type input "[DATE] 17:00"
click at [725, 506] on div "PROJETO Suprema Osteopatia Fase do Processo" at bounding box center [547, 705] width 613 height 495
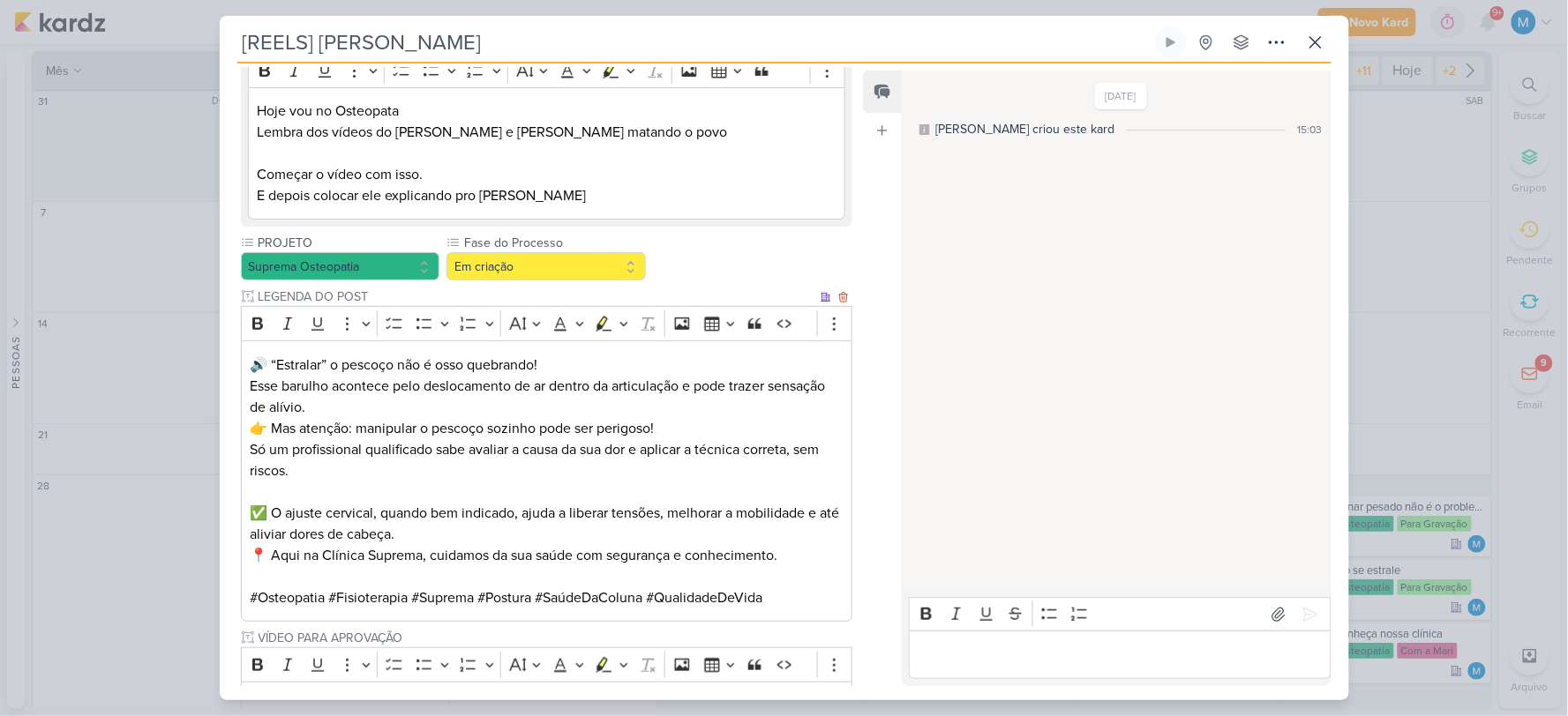
scroll to position [366, 0]
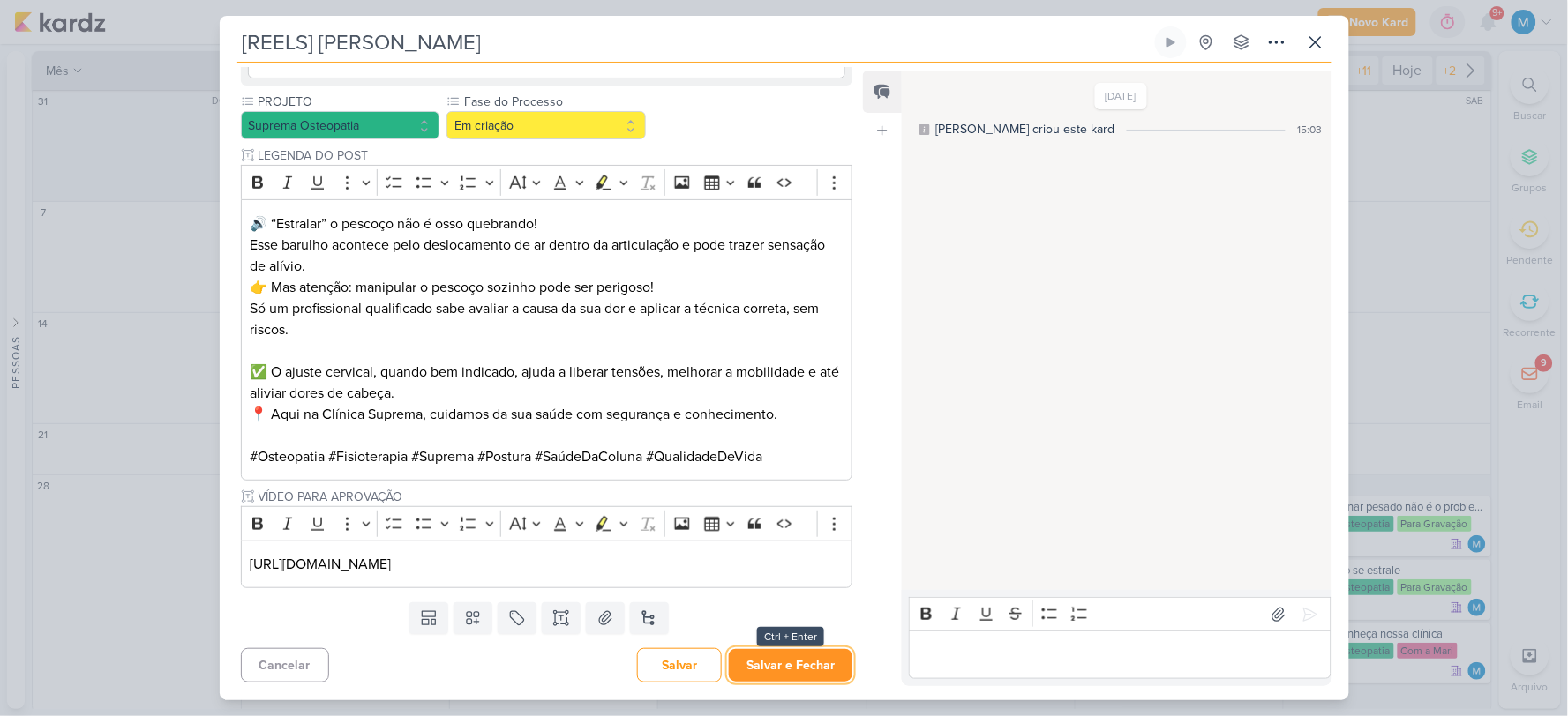
click at [759, 558] on button "Salvar e Fechar" at bounding box center [791, 665] width 123 height 32
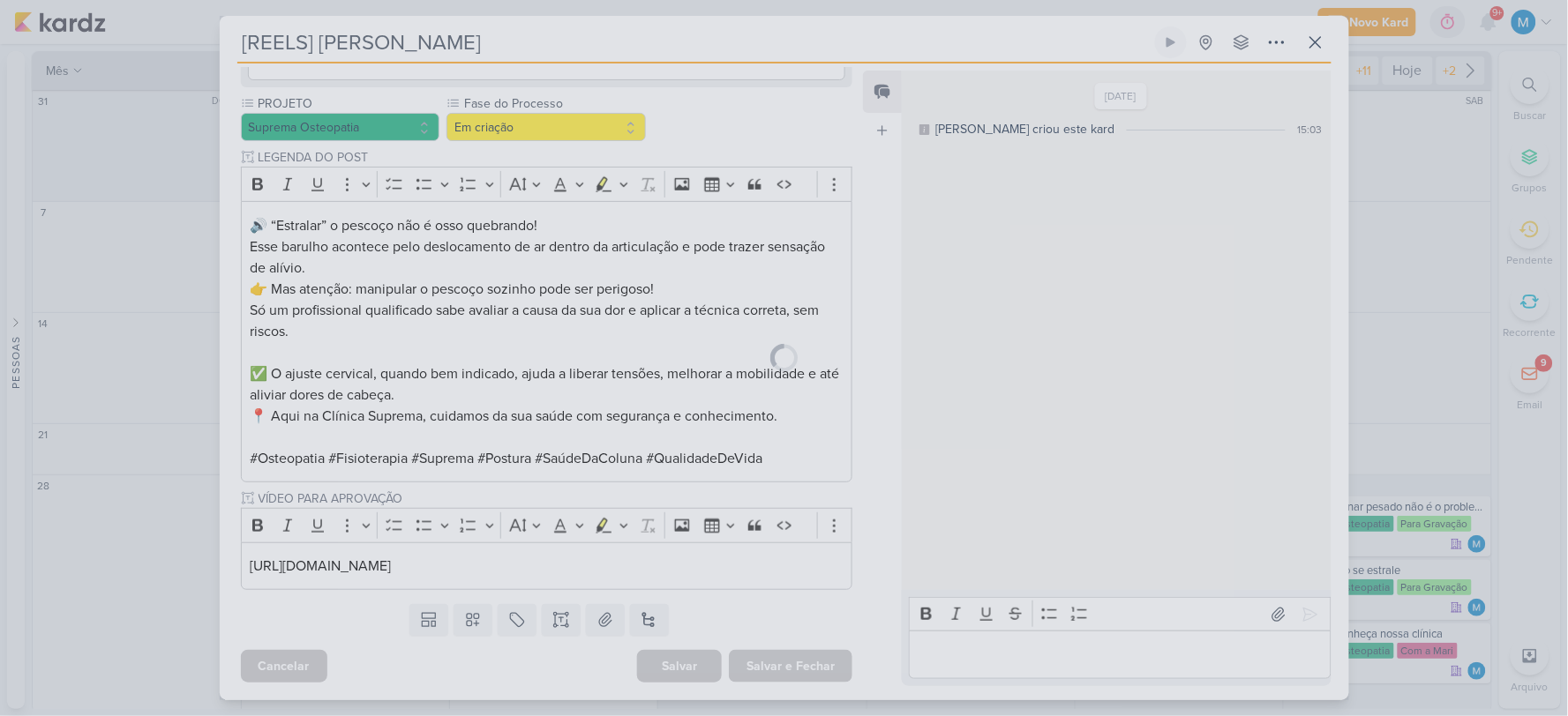
scroll to position [364, 0]
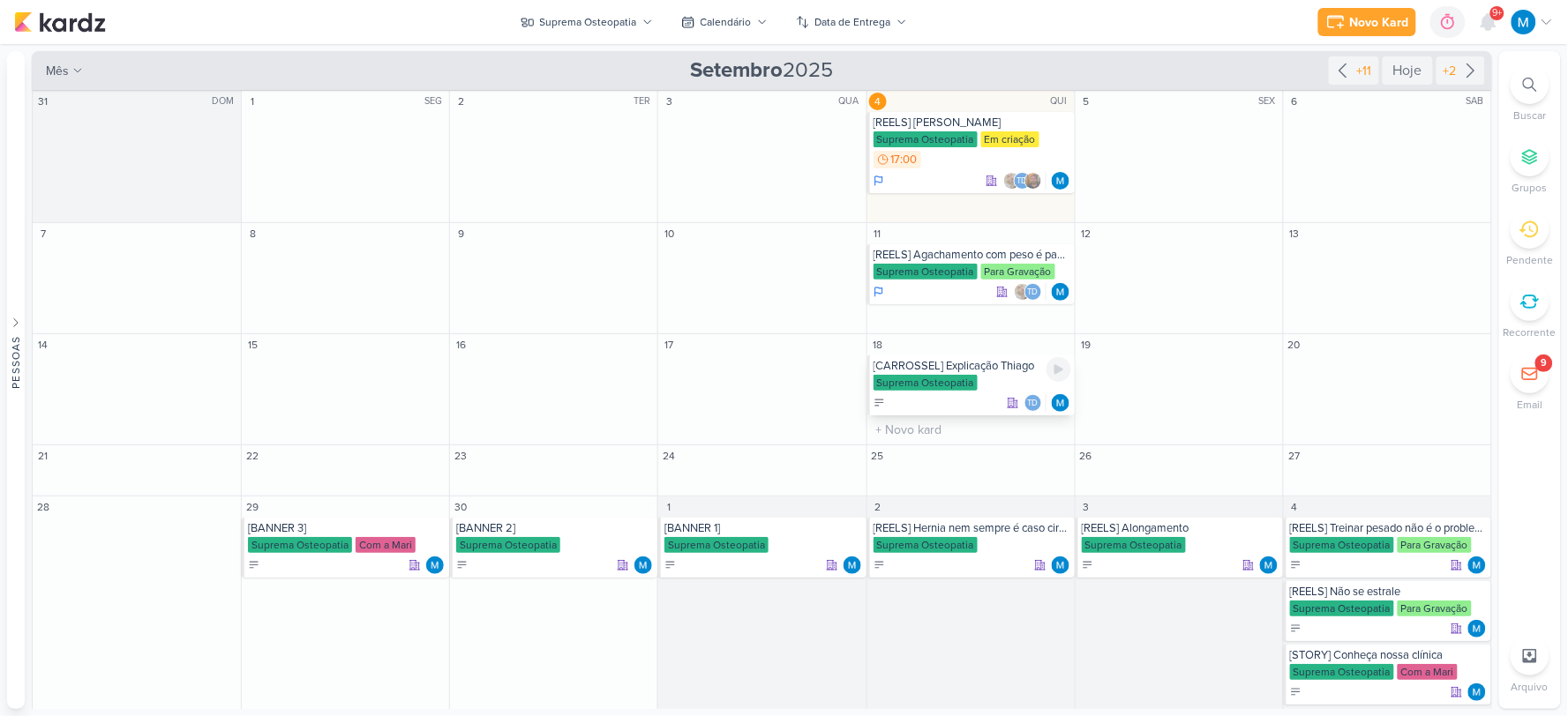
click at [978, 367] on div "[CARROSSEL] Explicação Thiago" at bounding box center [972, 366] width 198 height 14
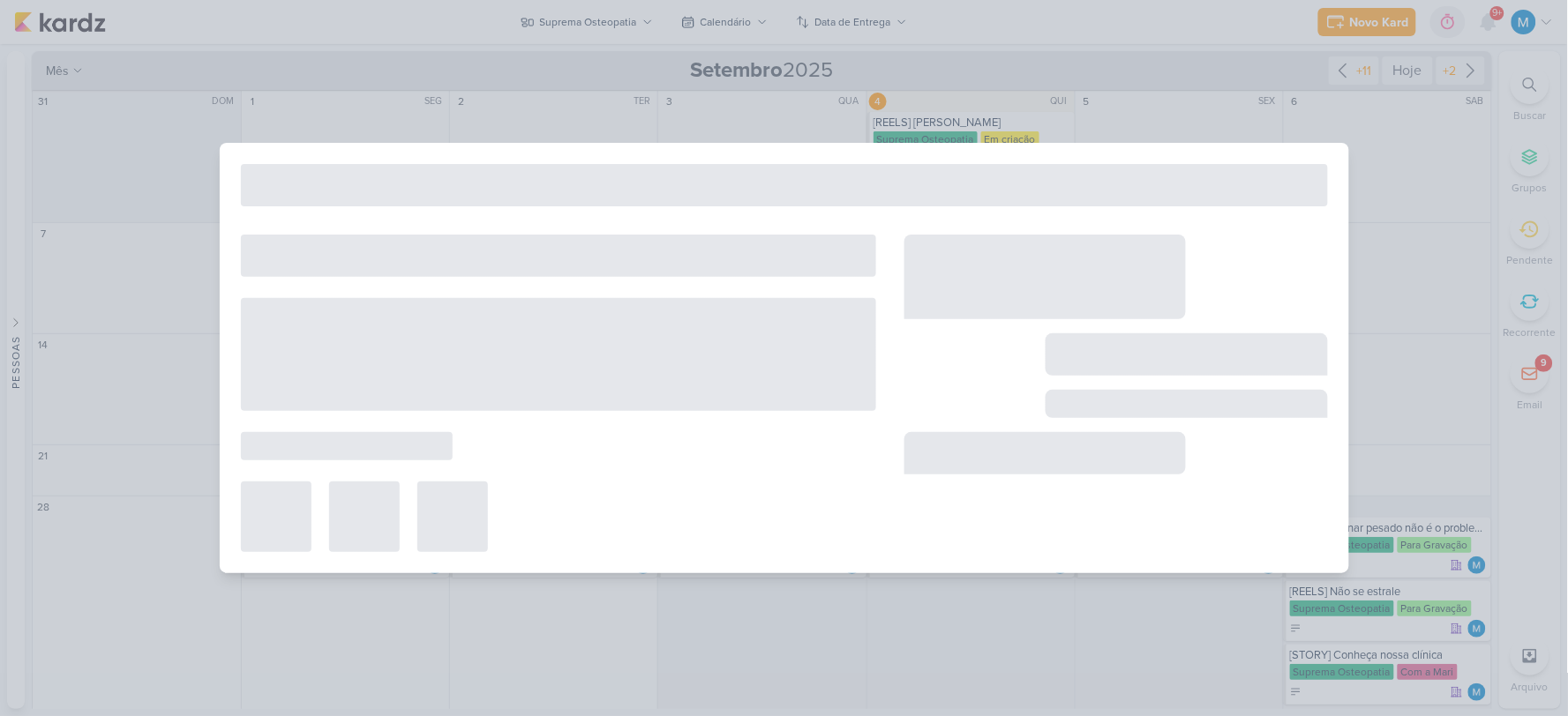
type input "[CARROSSEL] Explicação Thiago"
type input "[DATE] 23:59"
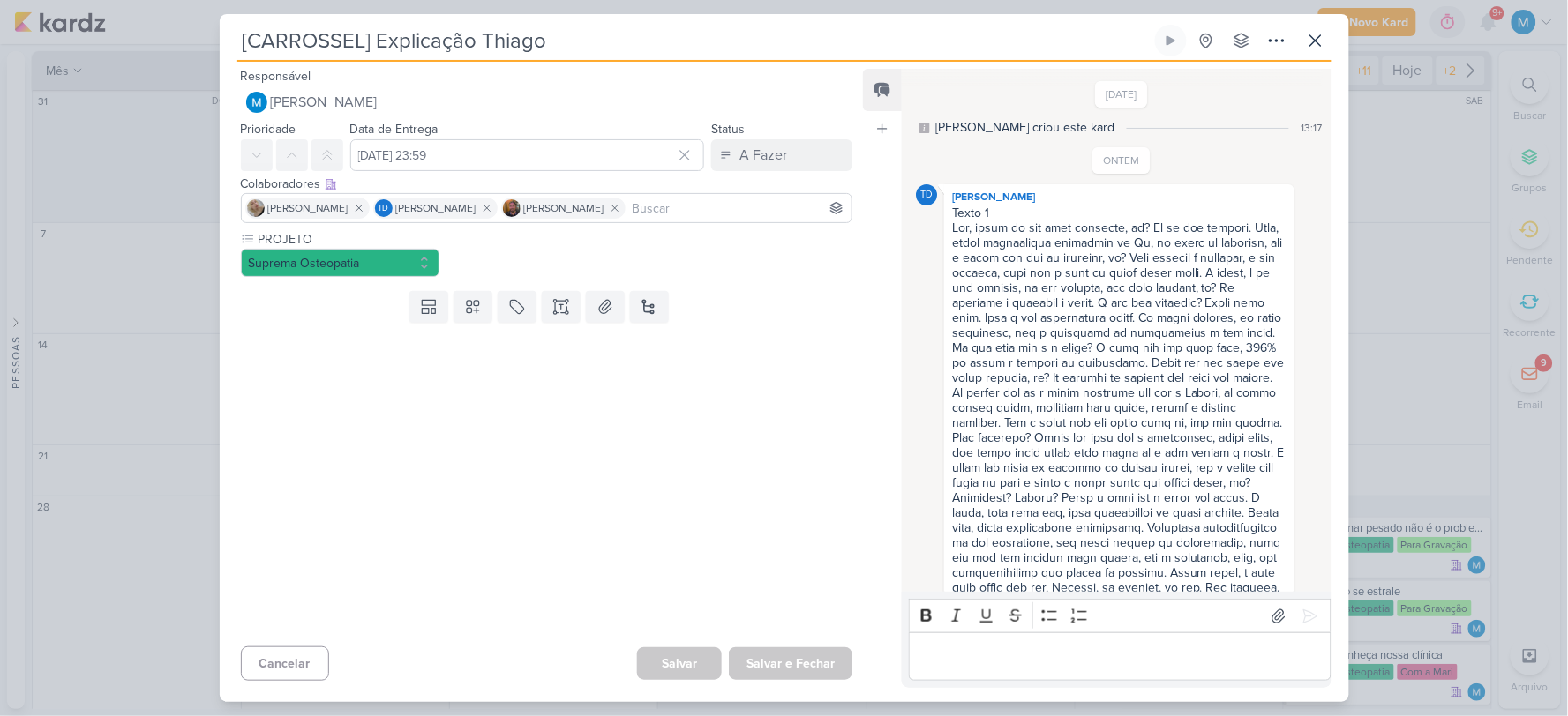
scroll to position [332, 0]
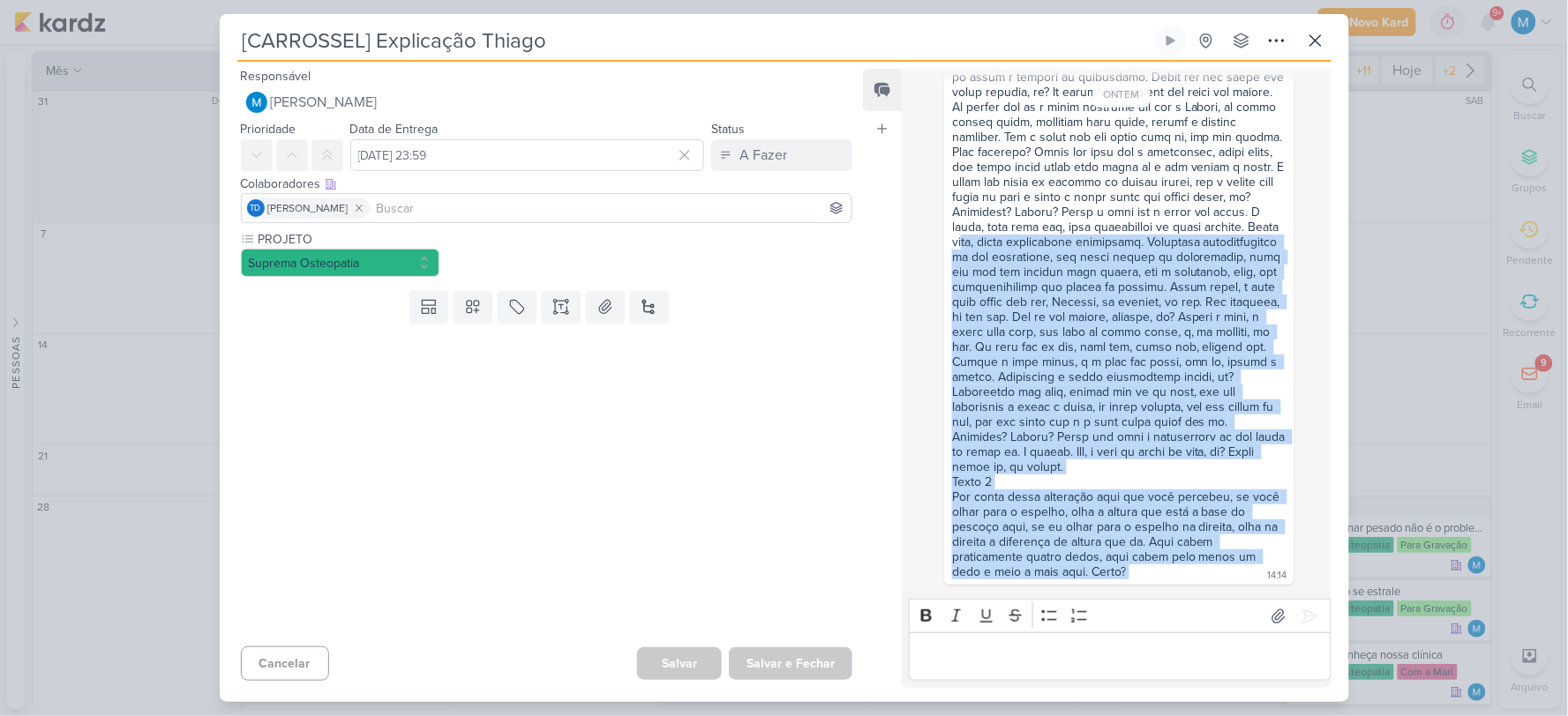
drag, startPoint x: 1148, startPoint y: 577, endPoint x: 997, endPoint y: 209, distance: 397.8
click at [982, 209] on div "Texto 1 Texto 2 Por conta dessa alteração aqui que você percebeu, se você olhar…" at bounding box center [1118, 250] width 343 height 661
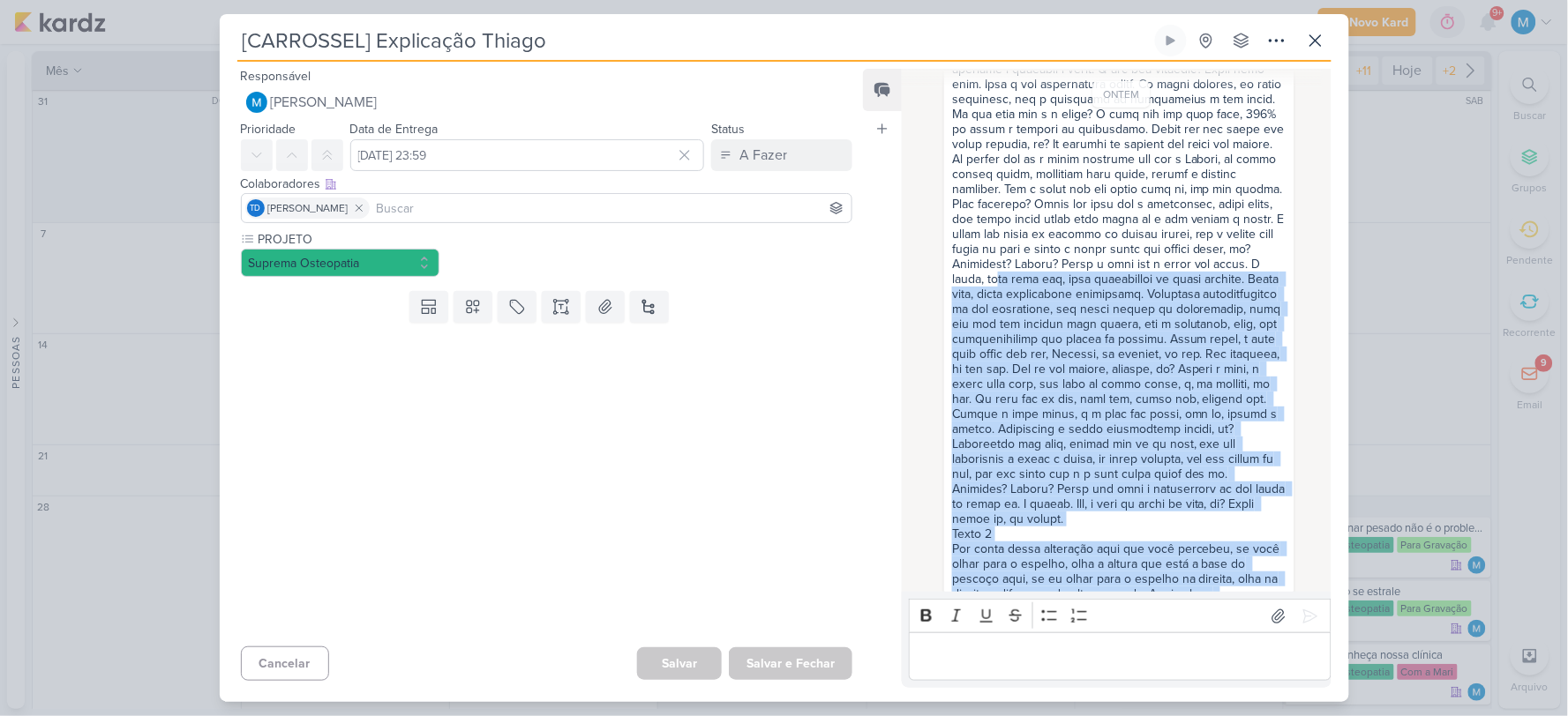
scroll to position [0, 0]
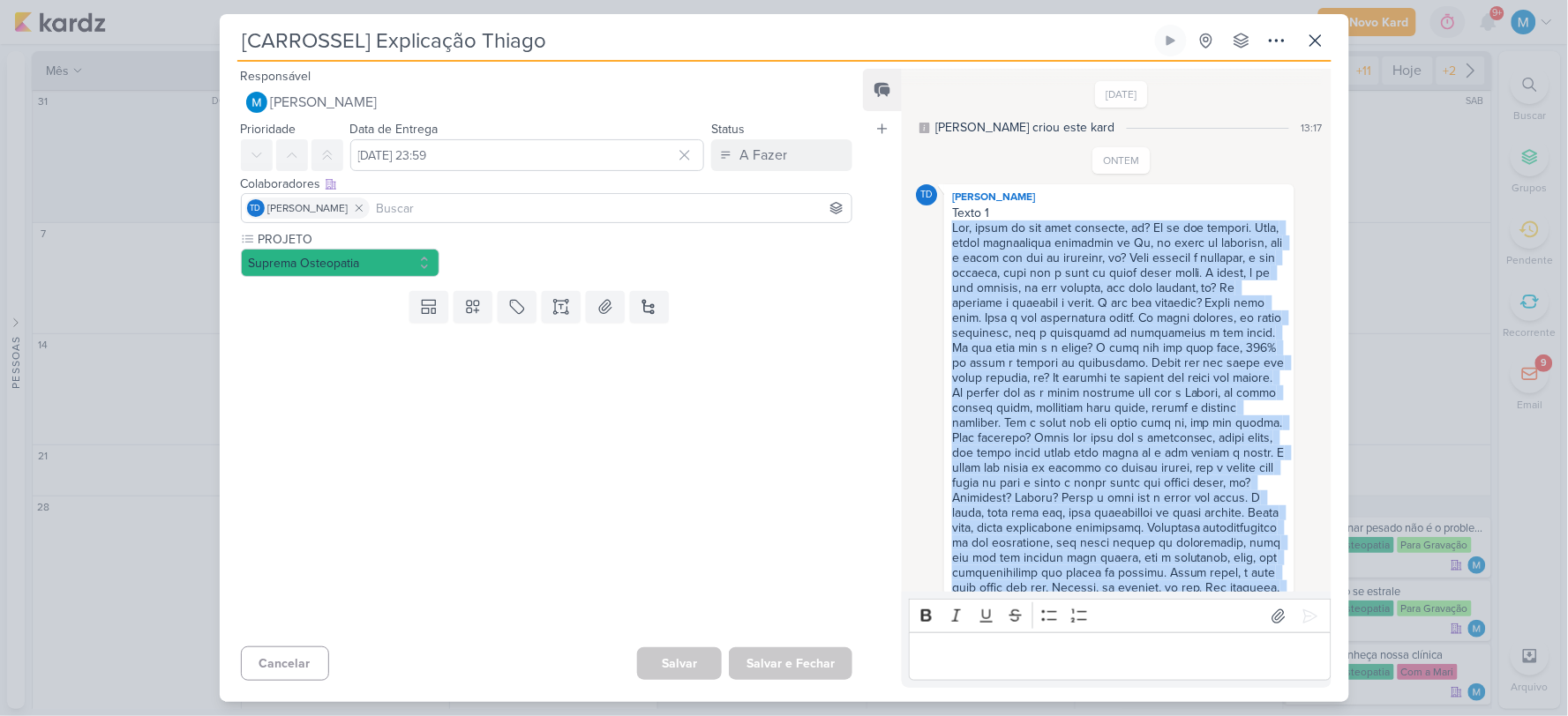
click at [954, 230] on div at bounding box center [1118, 491] width 334 height 540
copy div "Lor, ipsum do sit amet consecte, ad? El se doe tempori. Utla, etdol magnaaliqua…"
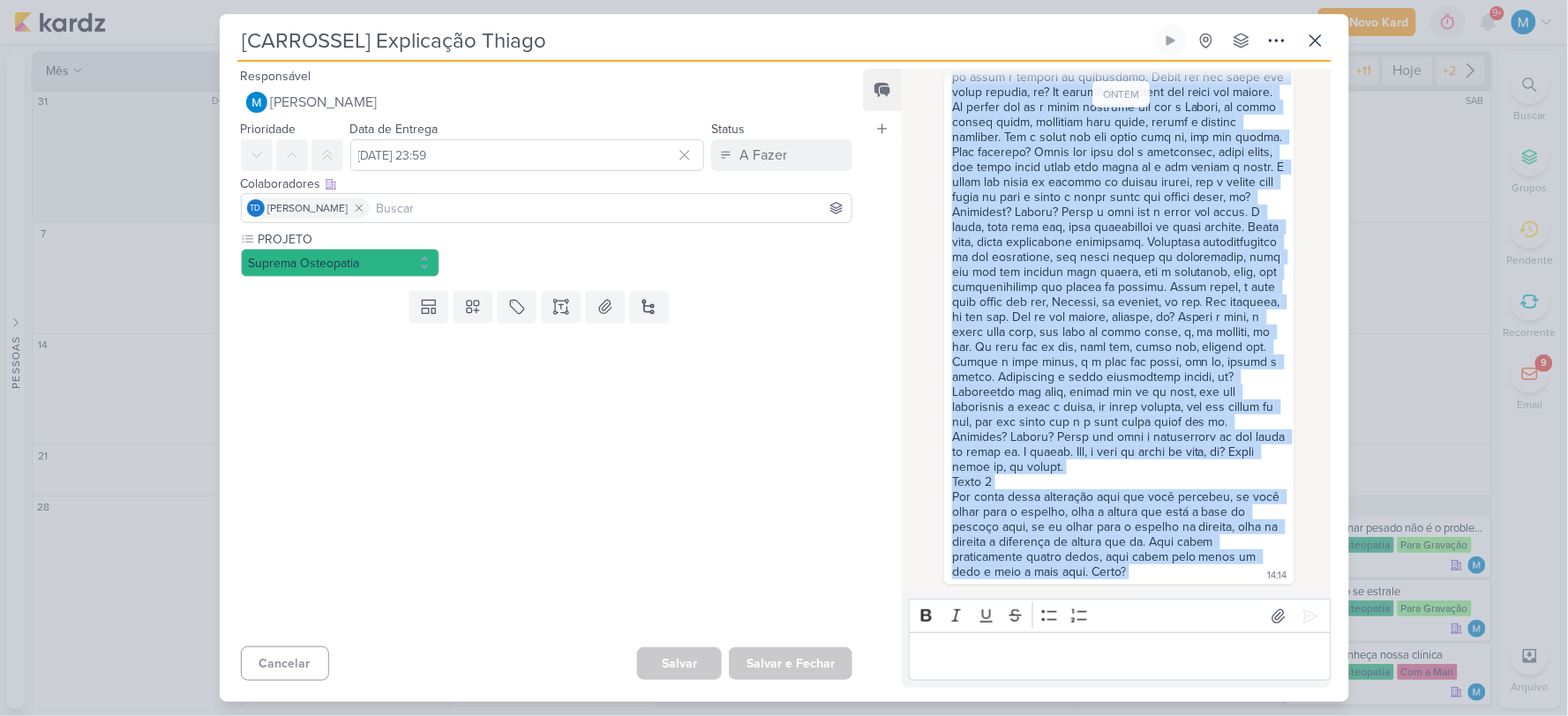
scroll to position [332, 0]
